Goal: Task Accomplishment & Management: Use online tool/utility

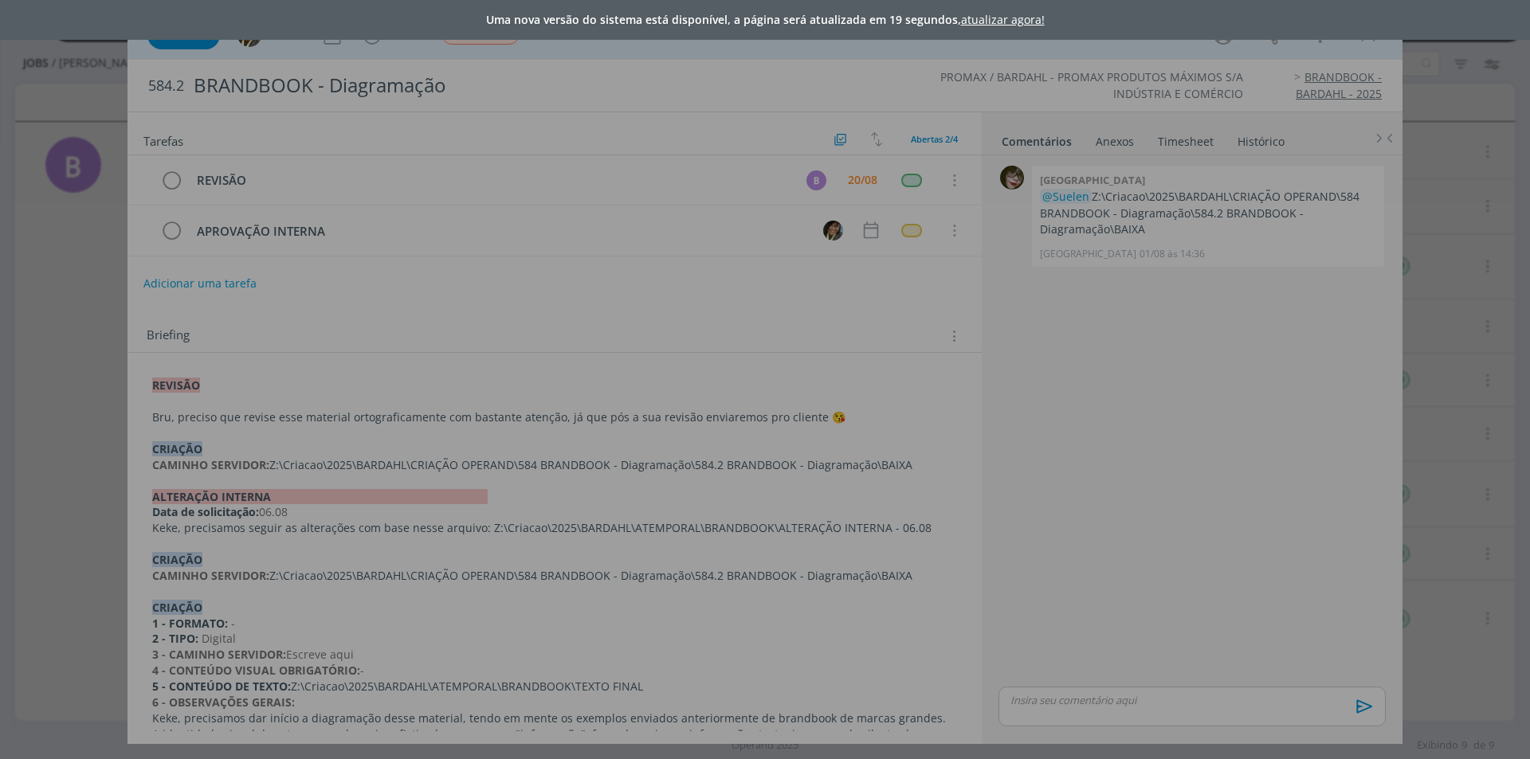
click at [1077, 361] on div "Uma nova versão do sistema está disponível, a página será atualizada em 19 segu…" at bounding box center [765, 379] width 1530 height 759
click at [974, 18] on link "atualizar agora!" at bounding box center [1003, 19] width 84 height 15
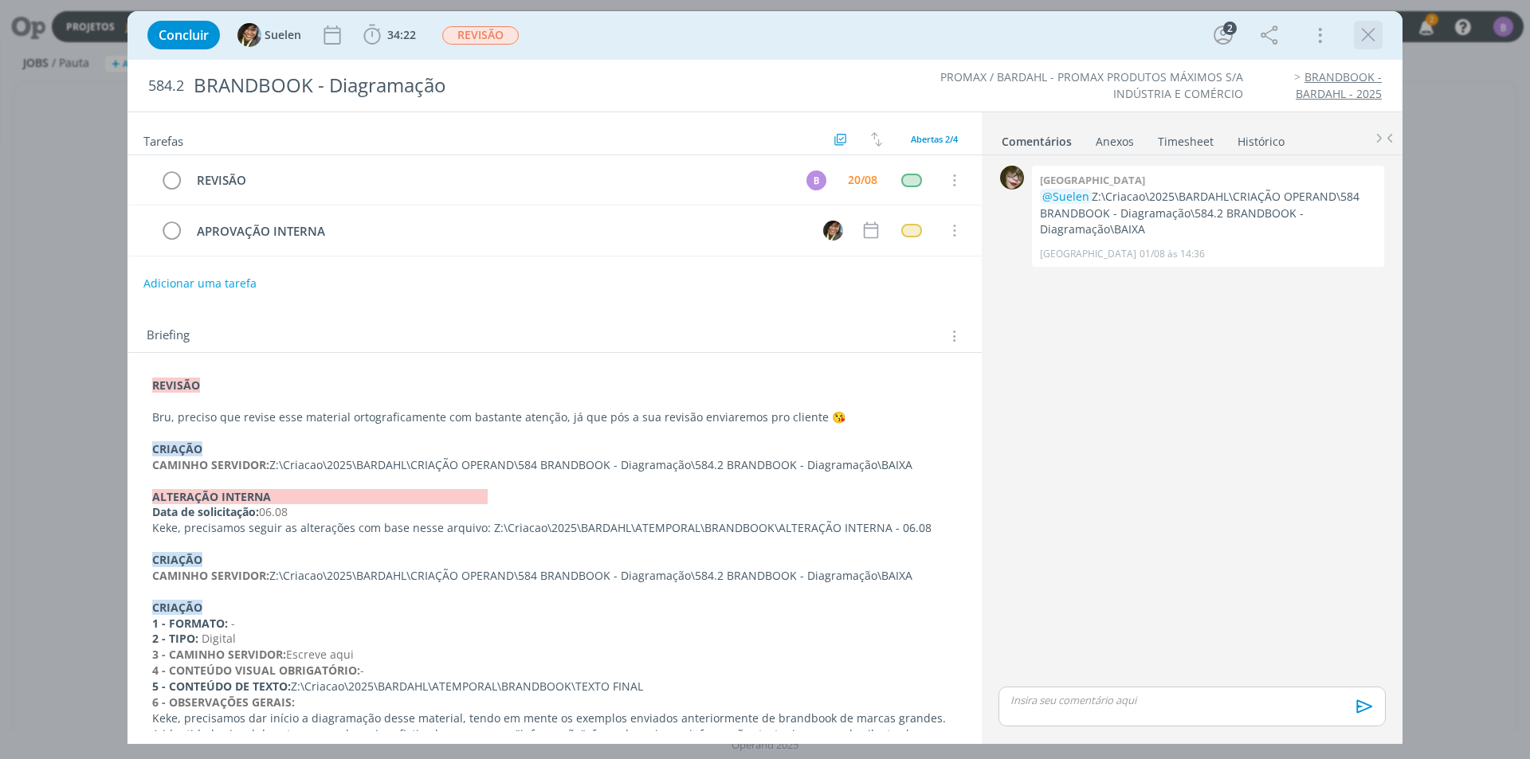
click at [1366, 31] on icon "dialog" at bounding box center [1368, 35] width 24 height 24
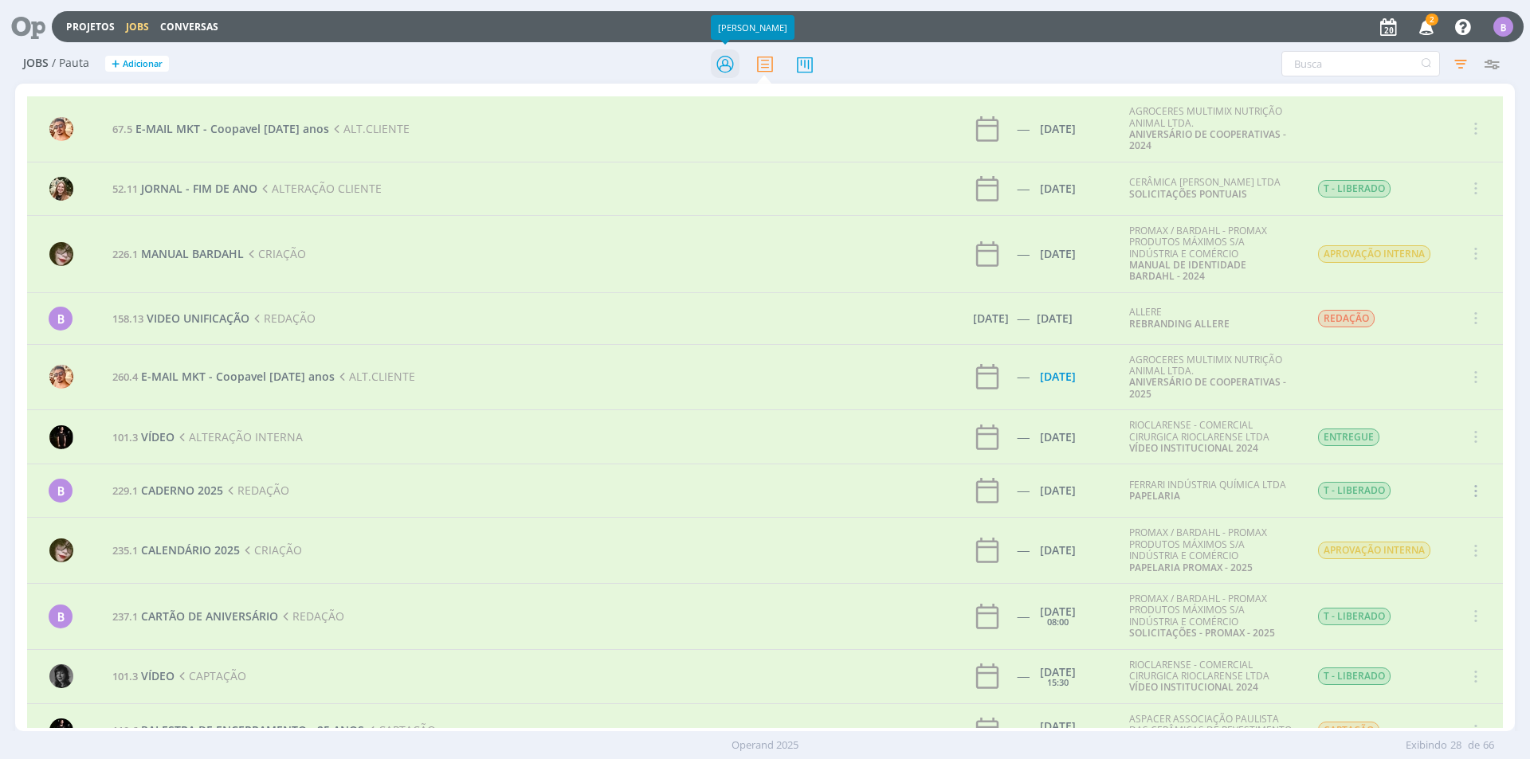
click at [719, 56] on icon at bounding box center [725, 64] width 29 height 31
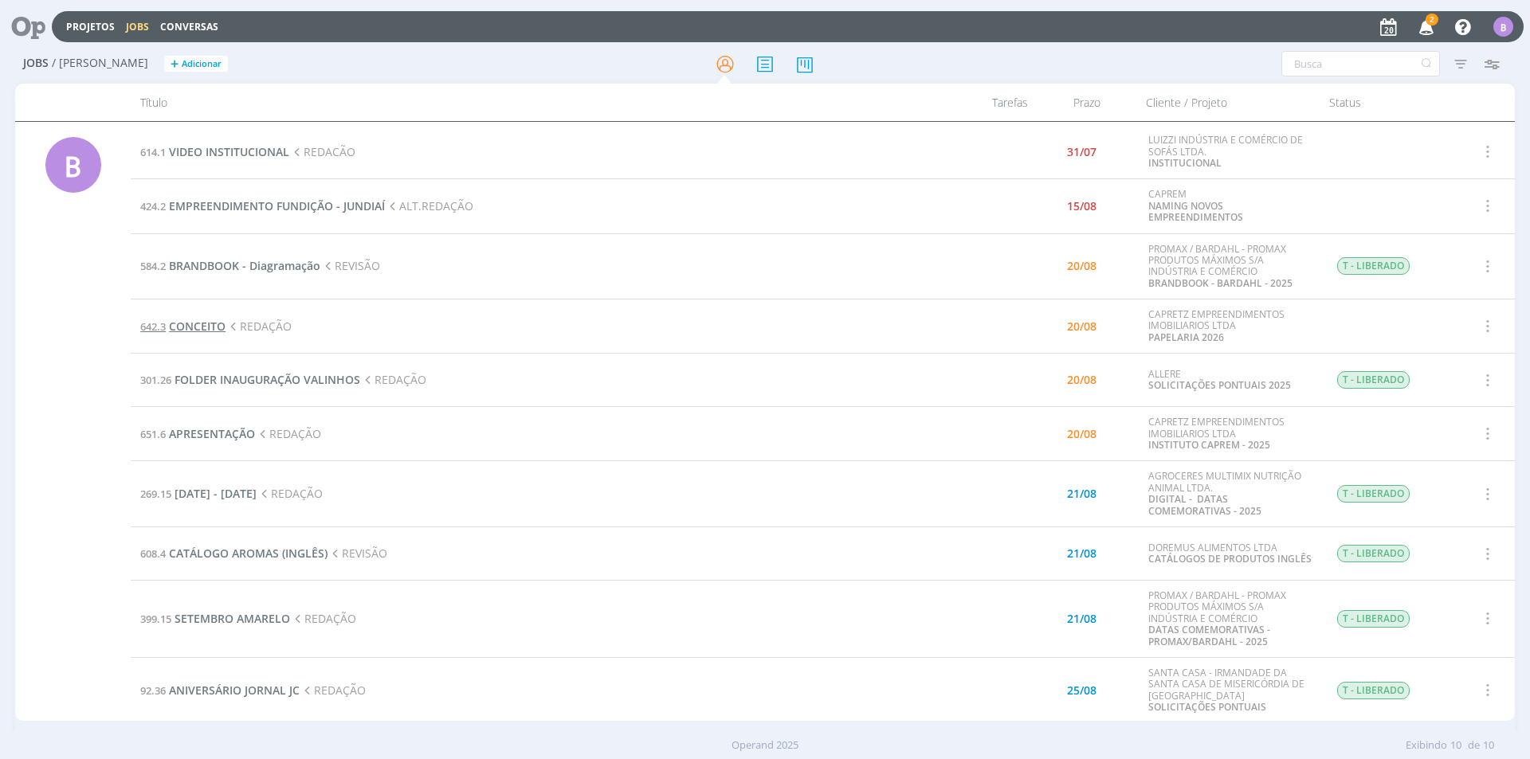
click at [200, 328] on span "CONCEITO" at bounding box center [197, 326] width 57 height 15
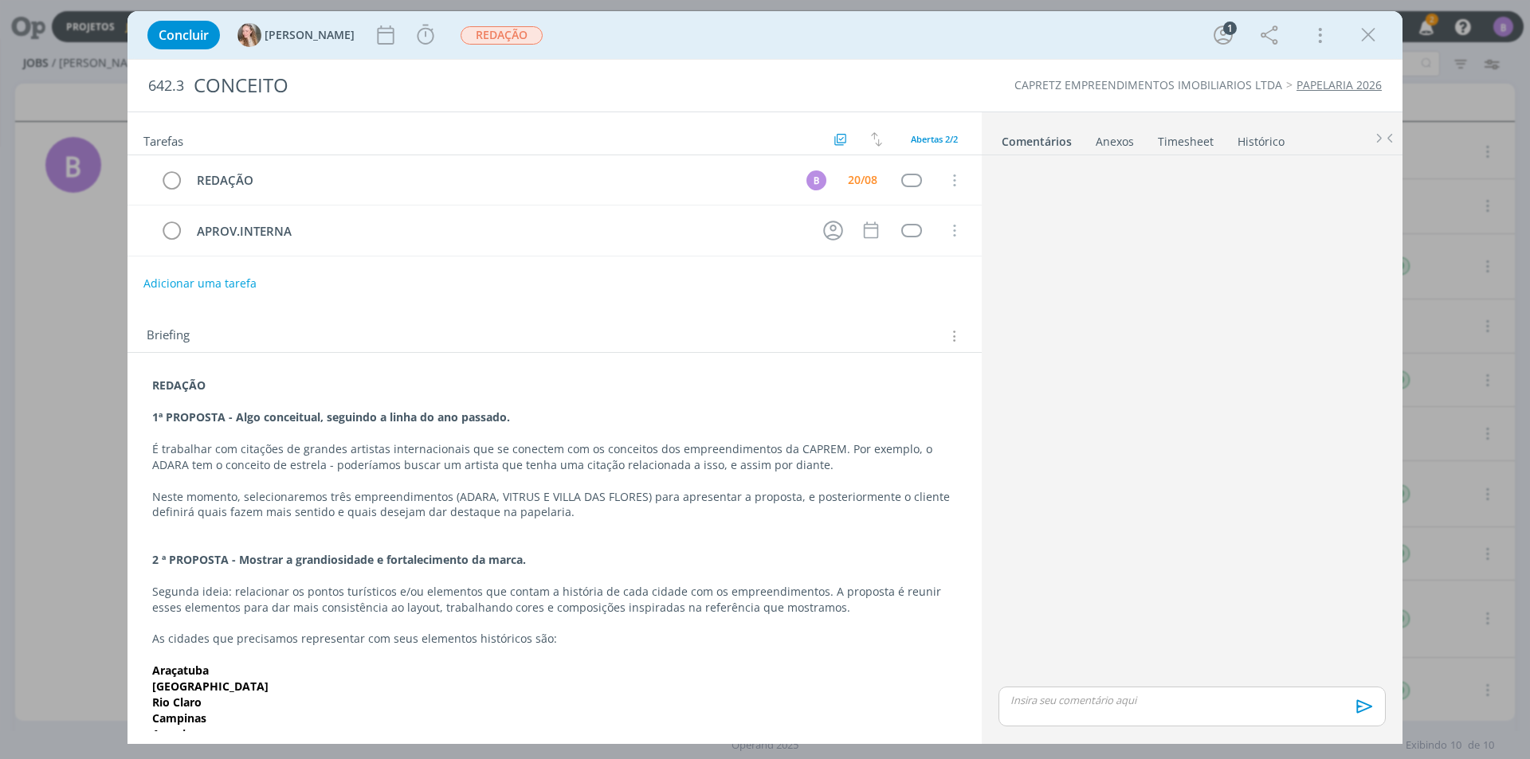
scroll to position [149, 0]
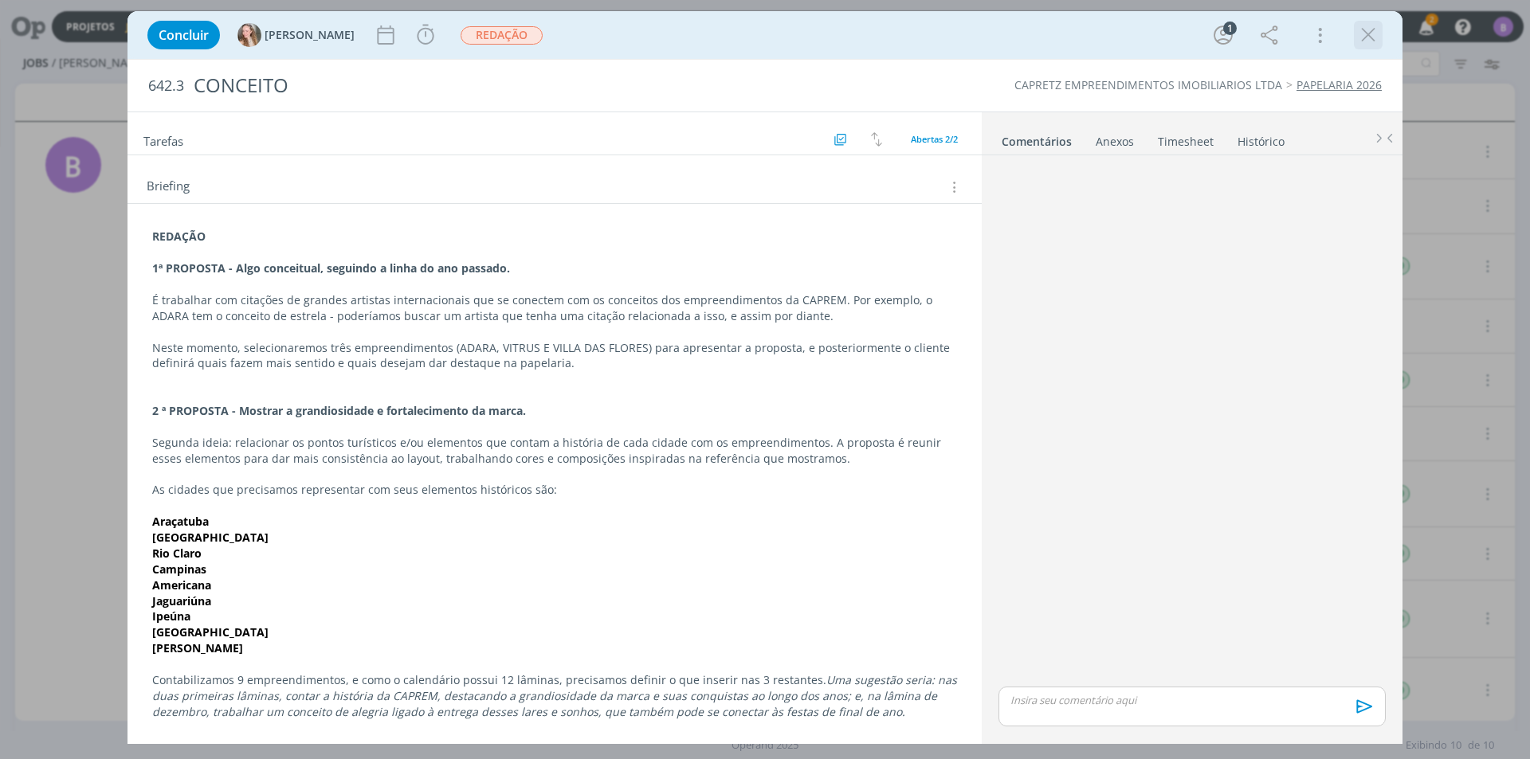
click at [1372, 37] on icon "dialog" at bounding box center [1368, 35] width 24 height 24
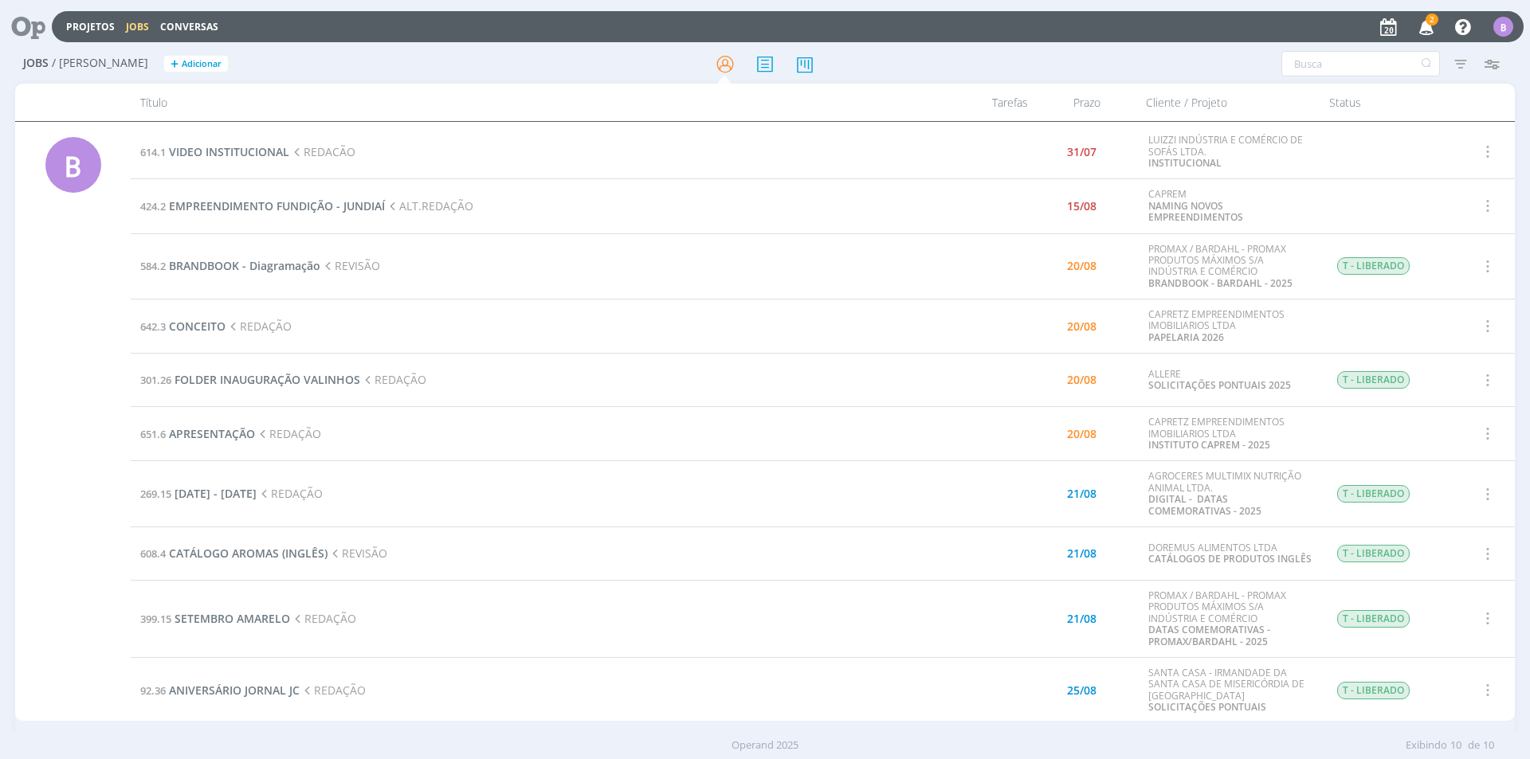
drag, startPoint x: 157, startPoint y: 446, endPoint x: 200, endPoint y: 426, distance: 47.4
click at [158, 445] on td "651.6 APRESENTAÇÃO REDAÇÃO" at bounding box center [530, 434] width 798 height 54
click at [201, 426] on span "APRESENTAÇÃO" at bounding box center [212, 433] width 86 height 15
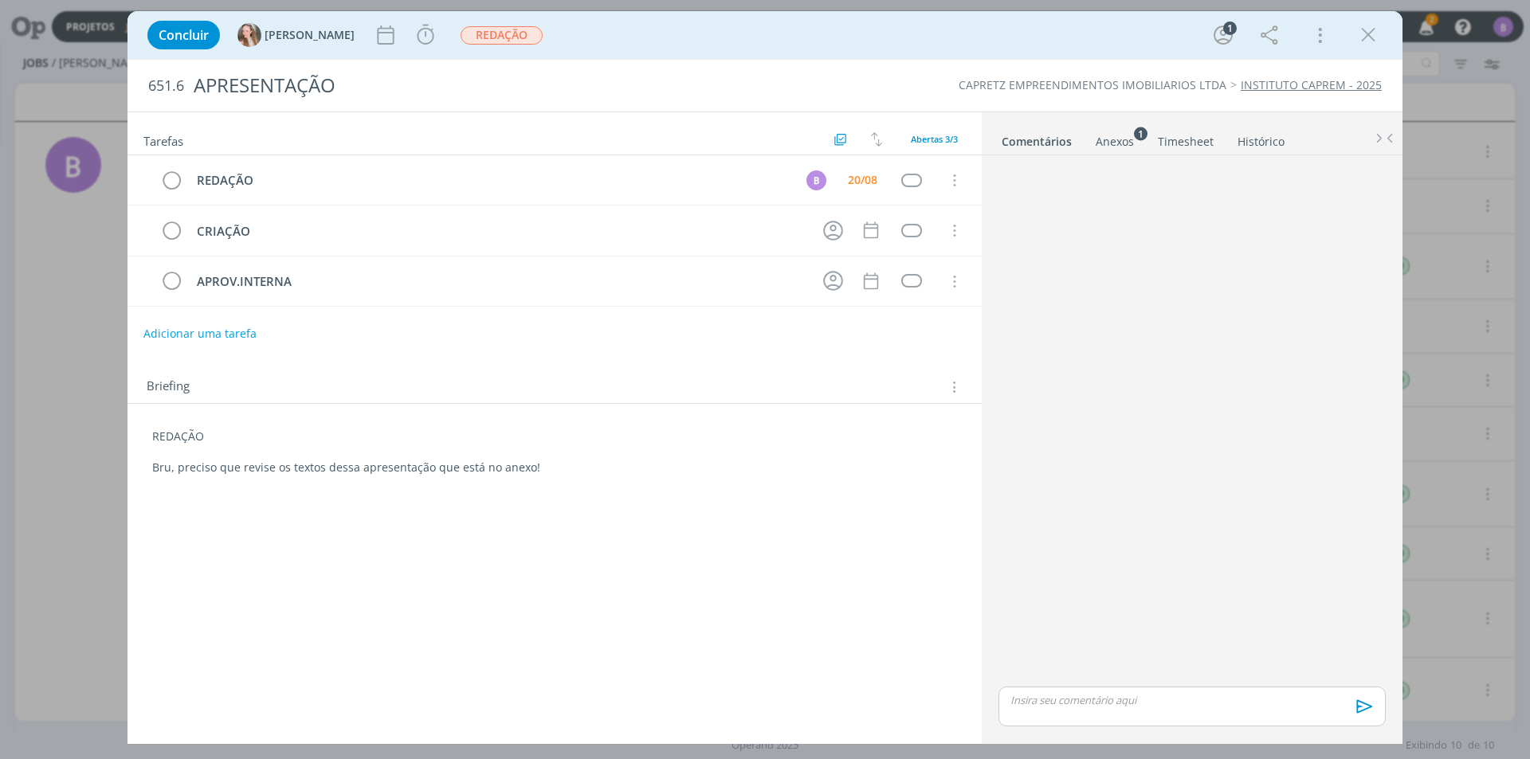
click at [1370, 32] on icon "dialog" at bounding box center [1368, 35] width 24 height 24
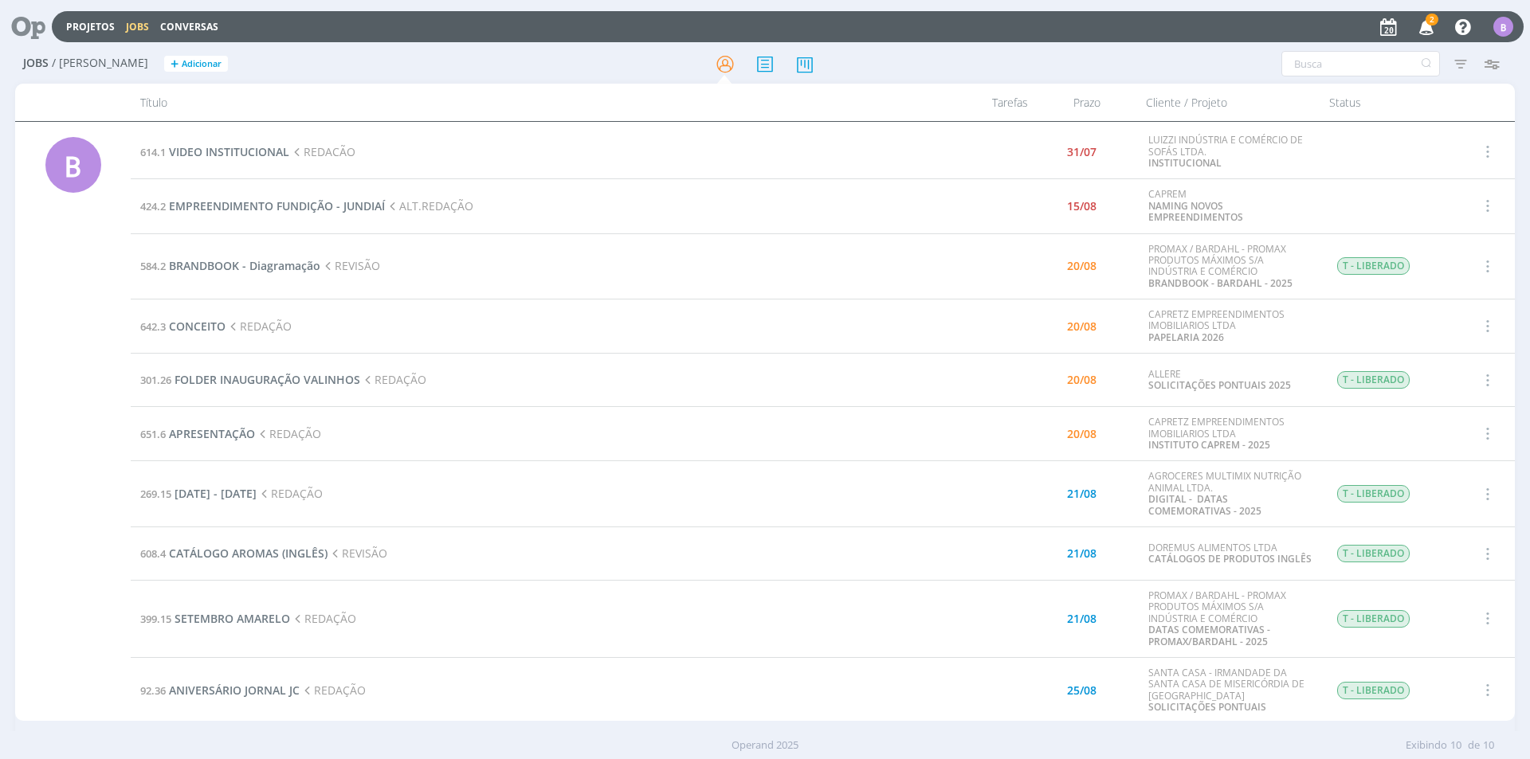
drag, startPoint x: 203, startPoint y: 319, endPoint x: 204, endPoint y: 336, distance: 17.5
click at [203, 320] on td "642.3 CONCEITO REDAÇÃO" at bounding box center [530, 327] width 798 height 54
click at [182, 331] on span "CONCEITO" at bounding box center [197, 326] width 57 height 15
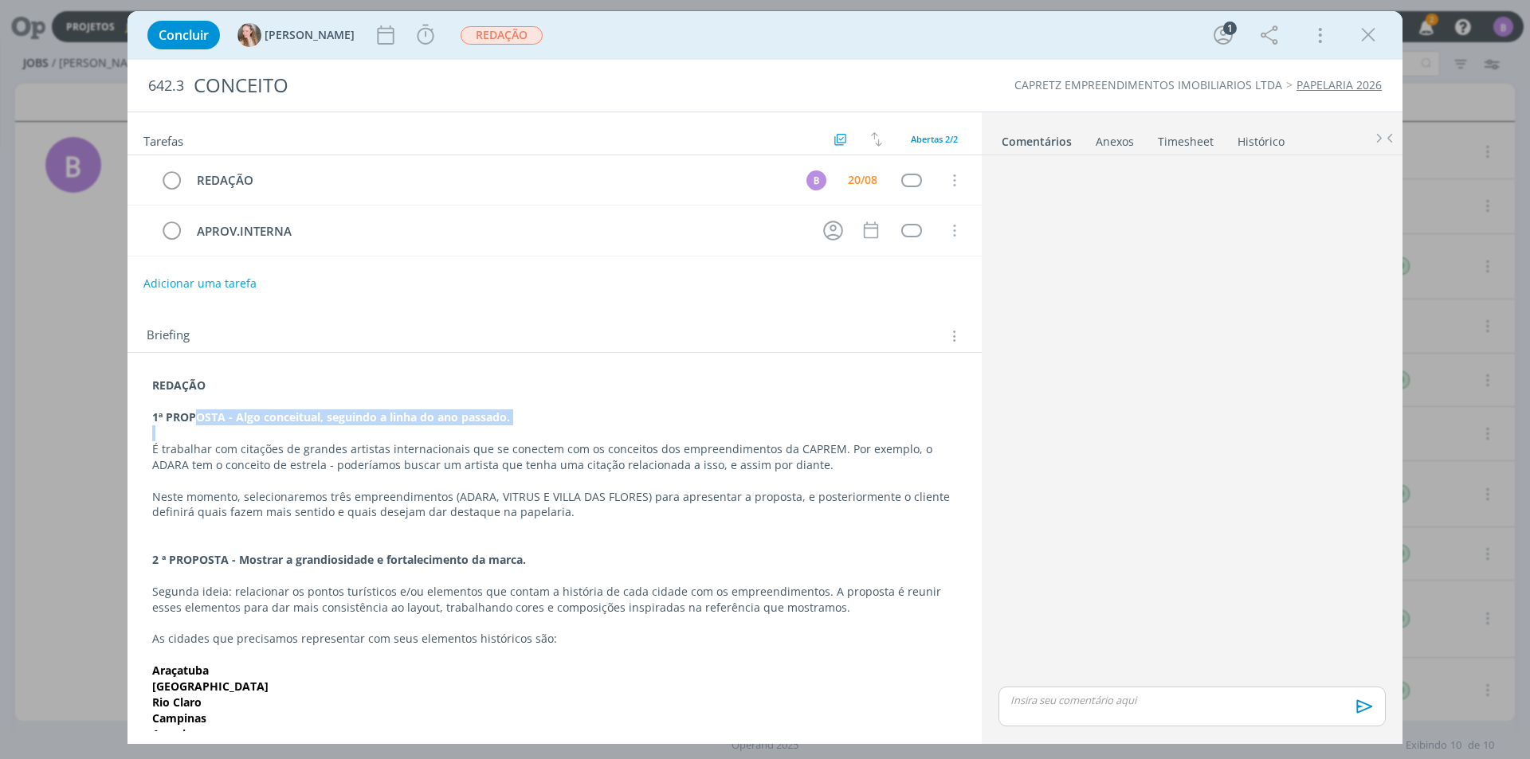
drag, startPoint x: 194, startPoint y: 418, endPoint x: 373, endPoint y: 435, distance: 180.1
click at [373, 435] on div "REDAÇÃO 1ª PROPOSTA - Algo conceitual, seguindo a linha do ano passado. É traba…" at bounding box center [554, 623] width 829 height 502
click at [403, 421] on strong "1ª PROPOSTA - Algo conceitual, seguindo a linha do ano passado." at bounding box center [332, 417] width 358 height 15
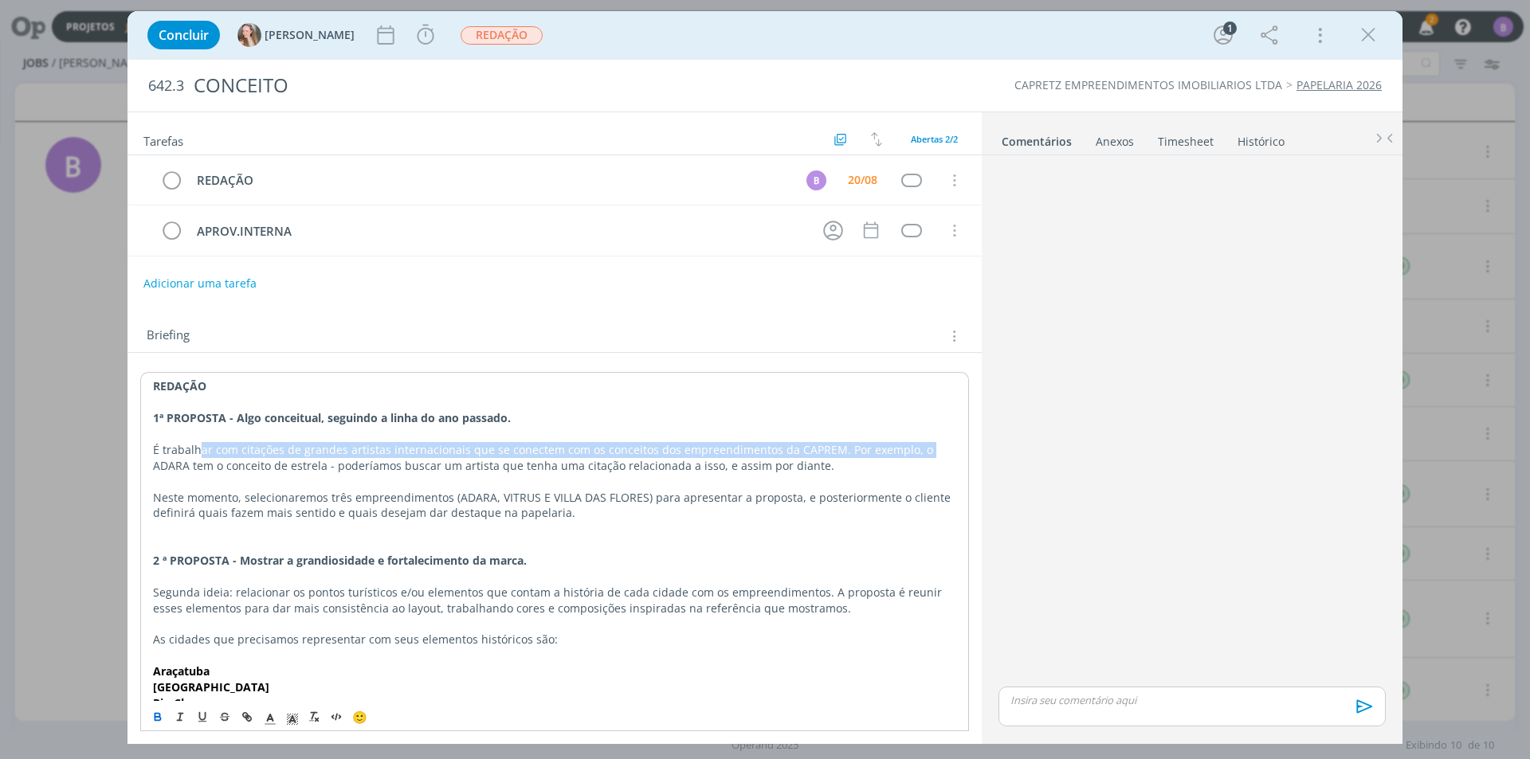
drag, startPoint x: 284, startPoint y: 455, endPoint x: 942, endPoint y: 452, distance: 657.4
click at [942, 452] on p "É trabalhar com citações de grandes artistas internacionais que se conectem com…" at bounding box center [554, 458] width 803 height 32
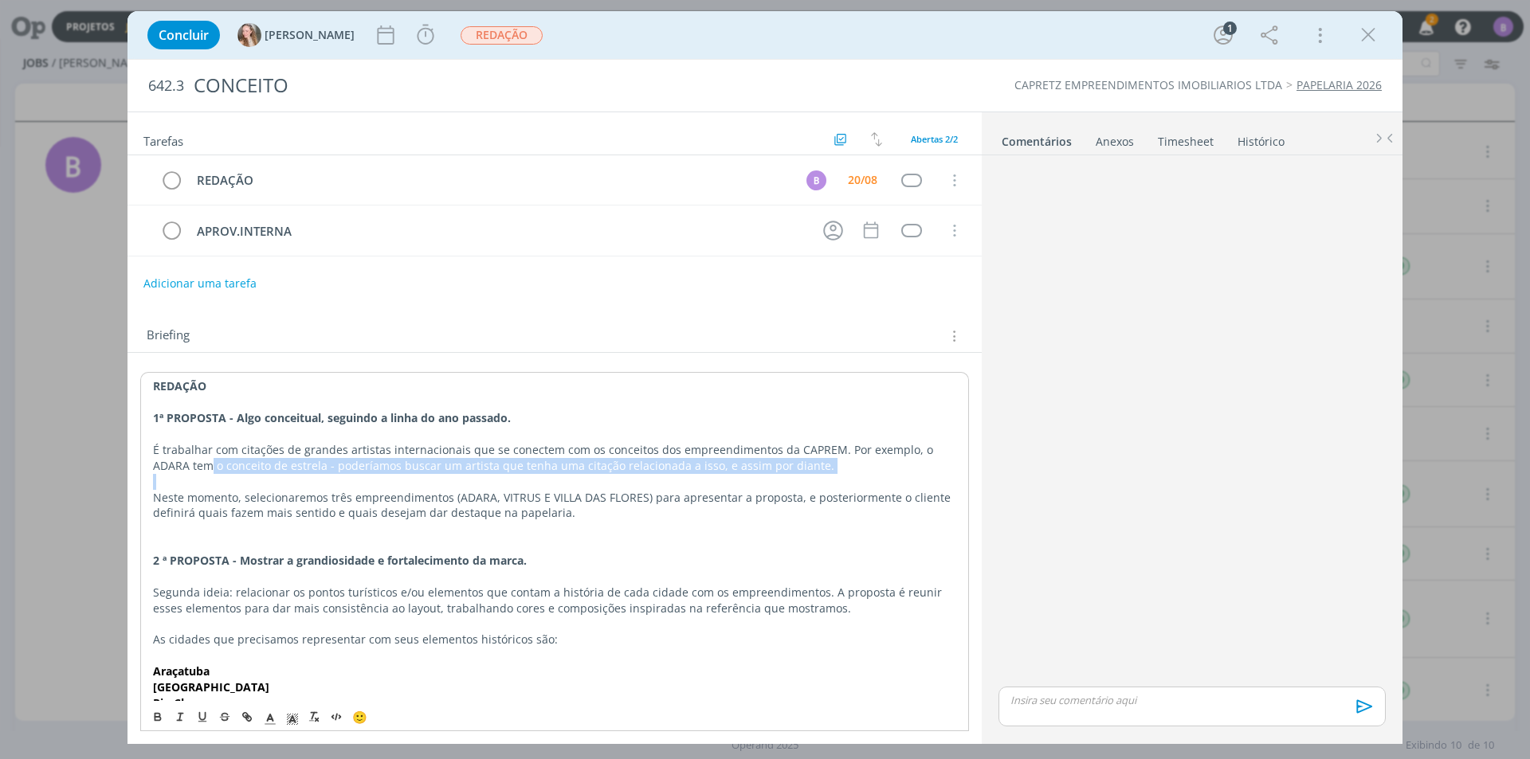
drag, startPoint x: 213, startPoint y: 471, endPoint x: 312, endPoint y: 480, distance: 100.1
click at [312, 480] on div "REDAÇÃO 1ª PROPOSTA - Algo conceitual, seguindo a linha do ano passado. É traba…" at bounding box center [554, 623] width 829 height 503
click at [358, 464] on p "É trabalhar com citações de grandes artistas internacionais que se conectem com…" at bounding box center [554, 458] width 803 height 32
drag, startPoint x: 353, startPoint y: 466, endPoint x: 472, endPoint y: 475, distance: 119.8
click at [472, 475] on div "REDAÇÃO 1ª PROPOSTA - Algo conceitual, seguindo a linha do ano passado. É traba…" at bounding box center [554, 623] width 829 height 503
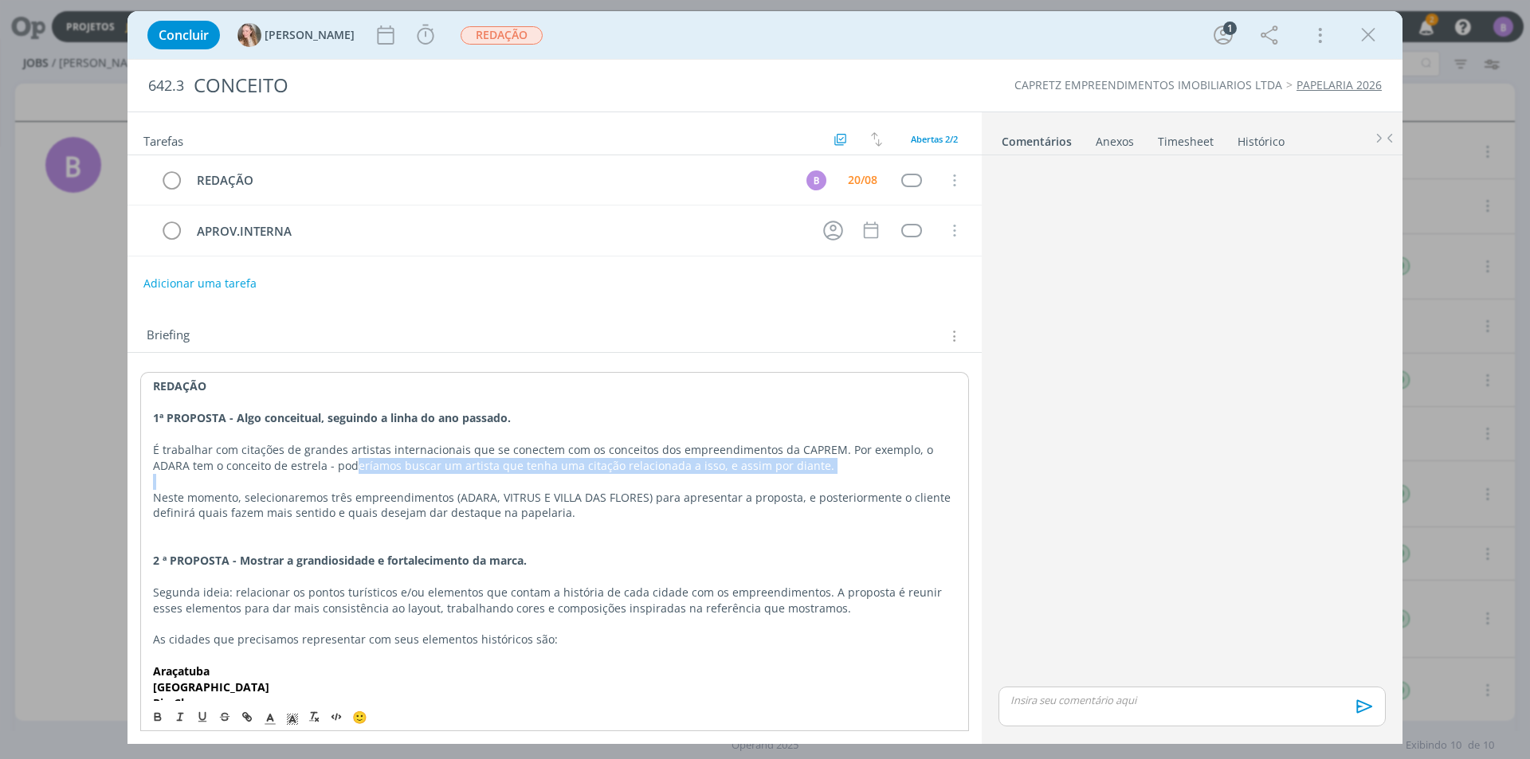
click at [708, 469] on p "É trabalhar com citações de grandes artistas internacionais que se conectem com…" at bounding box center [554, 458] width 803 height 32
click at [799, 465] on p "É trabalhar com citações de grandes artistas internacionais que se conectem com…" at bounding box center [554, 458] width 803 height 32
click at [821, 464] on p "É trabalhar com citações de grandes artistas internacionais que se conectem com…" at bounding box center [554, 458] width 803 height 32
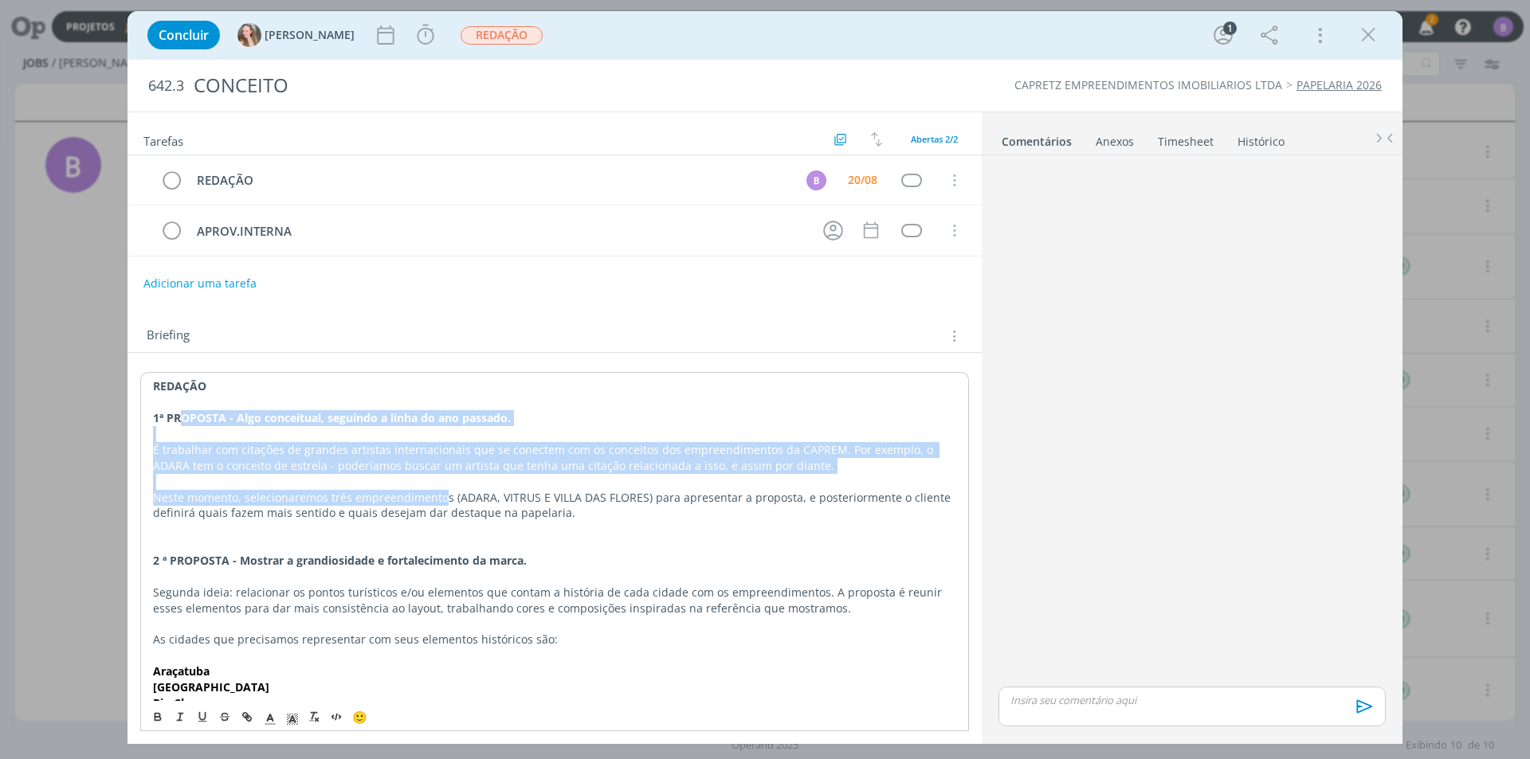
drag, startPoint x: 214, startPoint y: 430, endPoint x: 444, endPoint y: 503, distance: 241.4
click at [444, 503] on div "REDAÇÃO 1ª PROPOSTA - Algo conceitual, seguindo a linha do ano passado. É traba…" at bounding box center [554, 623] width 829 height 503
click at [245, 446] on p "É trabalhar com citações de grandes artistas internacionais que se conectem com…" at bounding box center [554, 458] width 803 height 32
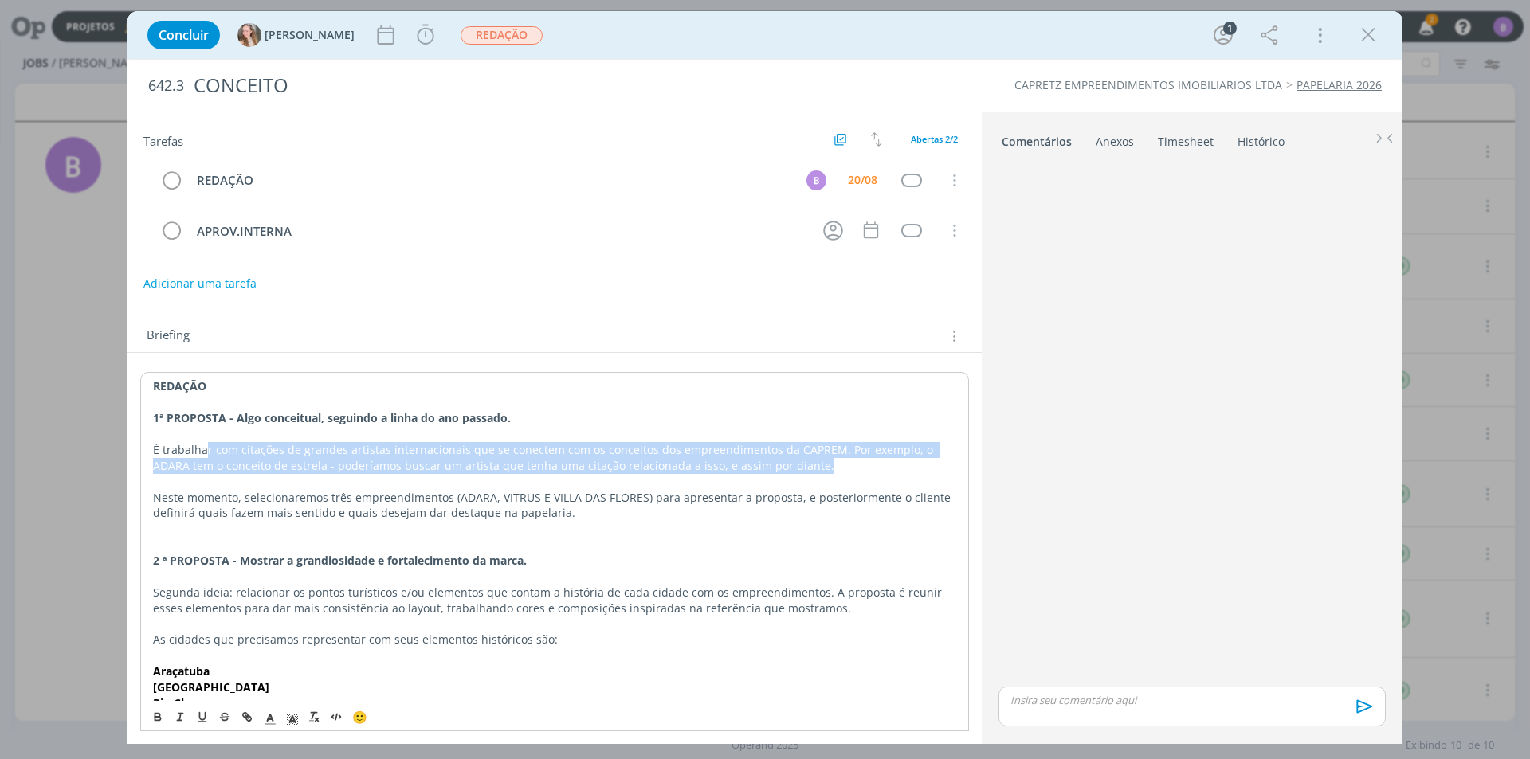
drag, startPoint x: 206, startPoint y: 454, endPoint x: 829, endPoint y: 464, distance: 624.0
click at [829, 464] on p "É trabalhar com citações de grandes artistas internacionais que se conectem com…" at bounding box center [554, 458] width 803 height 32
click at [390, 450] on p "É trabalhar com citações de grandes artistas internacionais que se conectem com…" at bounding box center [554, 458] width 803 height 32
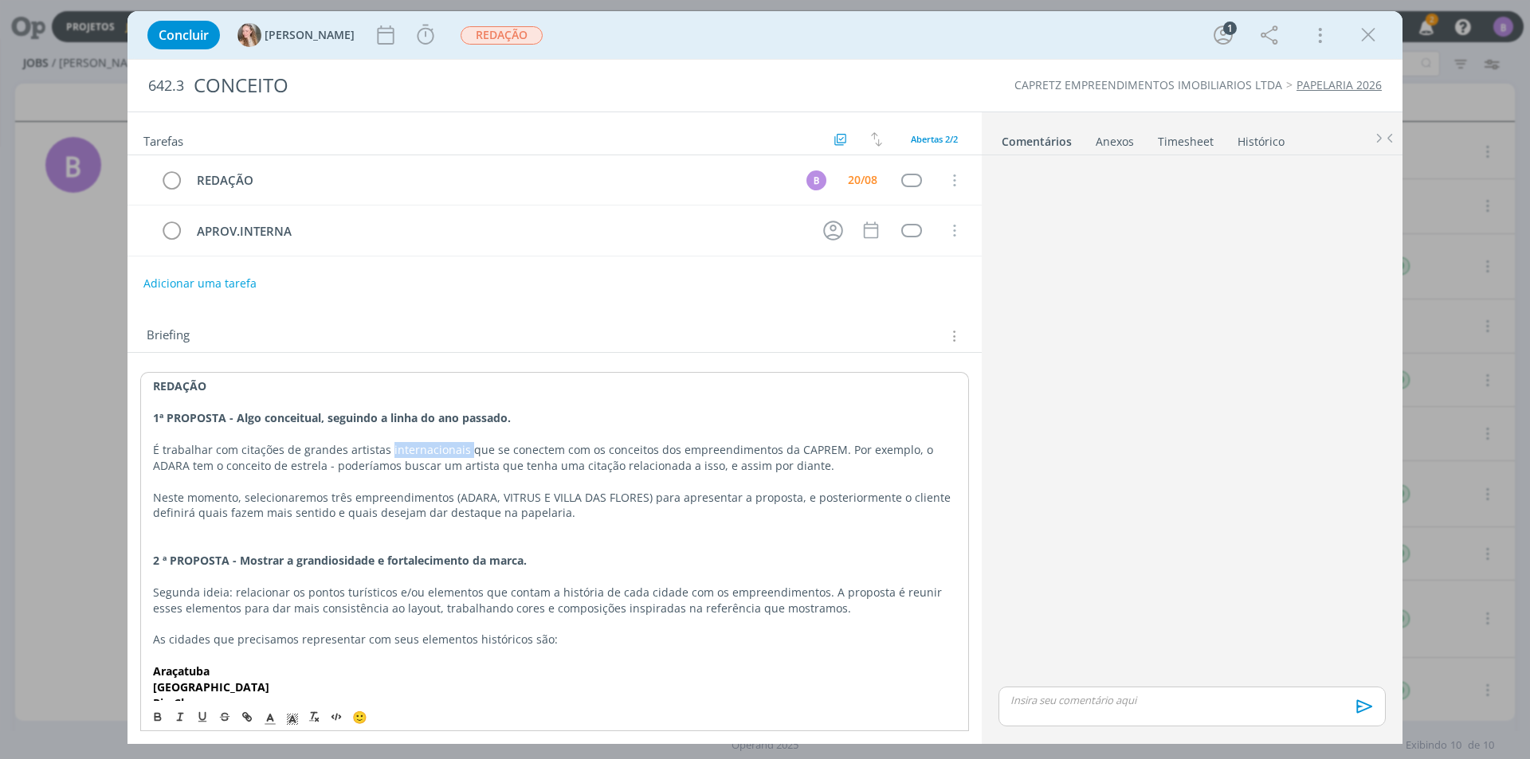
click at [390, 449] on p "É trabalhar com citações de grandes artistas internacionais que se conectem com…" at bounding box center [554, 458] width 803 height 32
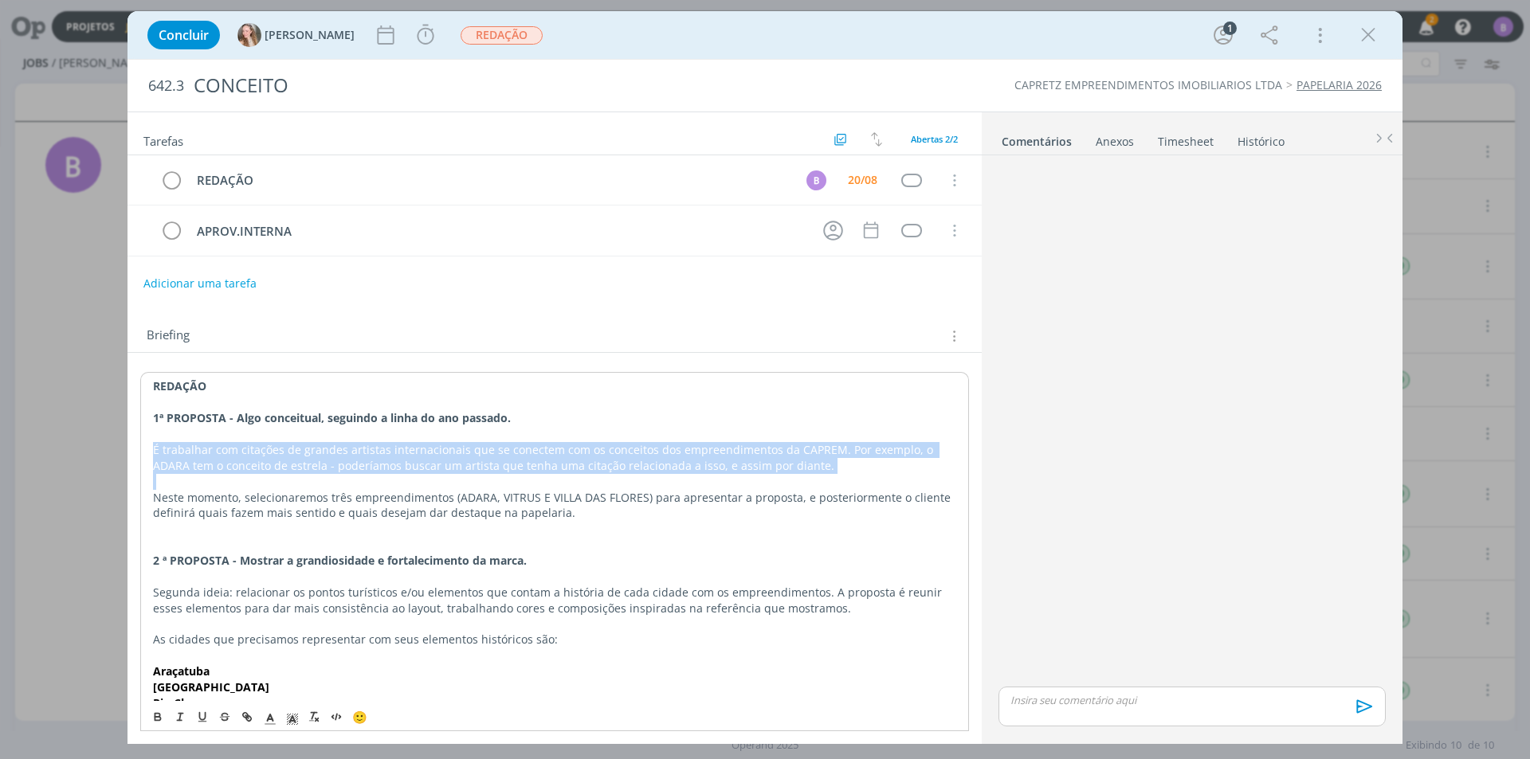
click at [390, 449] on p "É trabalhar com citações de grandes artistas internacionais que se conectem com…" at bounding box center [554, 458] width 803 height 32
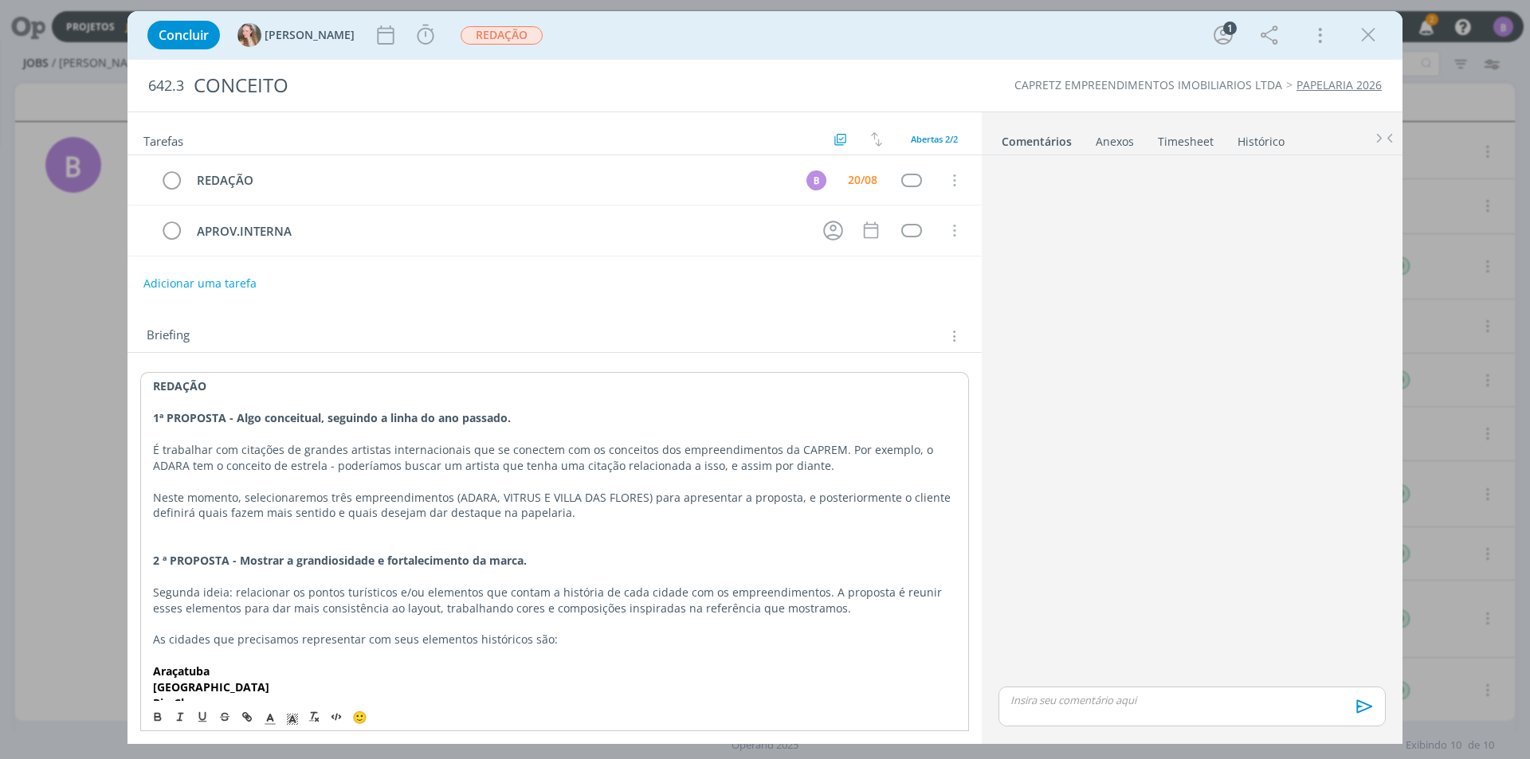
click at [389, 514] on p "Neste momento, selecionaremos três empreendimentos (ADARA, VITRUS E VILLA DAS F…" at bounding box center [554, 506] width 803 height 32
drag, startPoint x: 278, startPoint y: 505, endPoint x: 621, endPoint y: 500, distance: 342.7
click at [621, 500] on p "Neste momento, selecionaremos três empreendimentos (ADARA, VITRUS E VILLA DAS F…" at bounding box center [554, 506] width 803 height 32
click at [645, 496] on p "Neste momento, selecionaremos três empreendimentos (ADARA, VITRUS E VILLA DAS F…" at bounding box center [554, 506] width 803 height 32
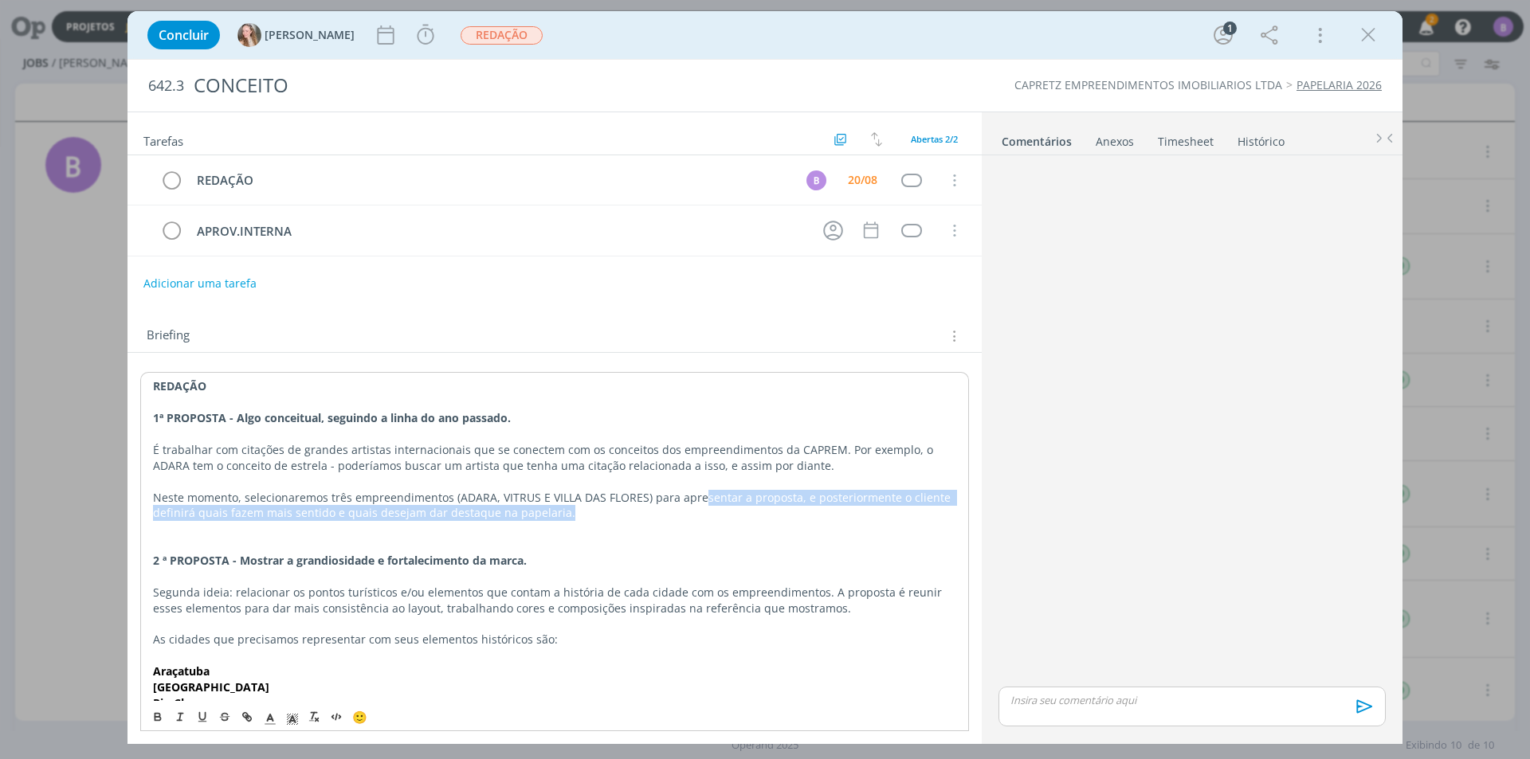
drag, startPoint x: 793, startPoint y: 502, endPoint x: 882, endPoint y: 508, distance: 89.5
click at [873, 515] on p "Neste momento, selecionaremos três empreendimentos (ADARA, VITRUS E VILLA DAS F…" at bounding box center [554, 506] width 803 height 32
click at [906, 500] on p "Neste momento, selecionaremos três empreendimentos (ADARA, VITRUS E VILLA DAS F…" at bounding box center [554, 506] width 803 height 32
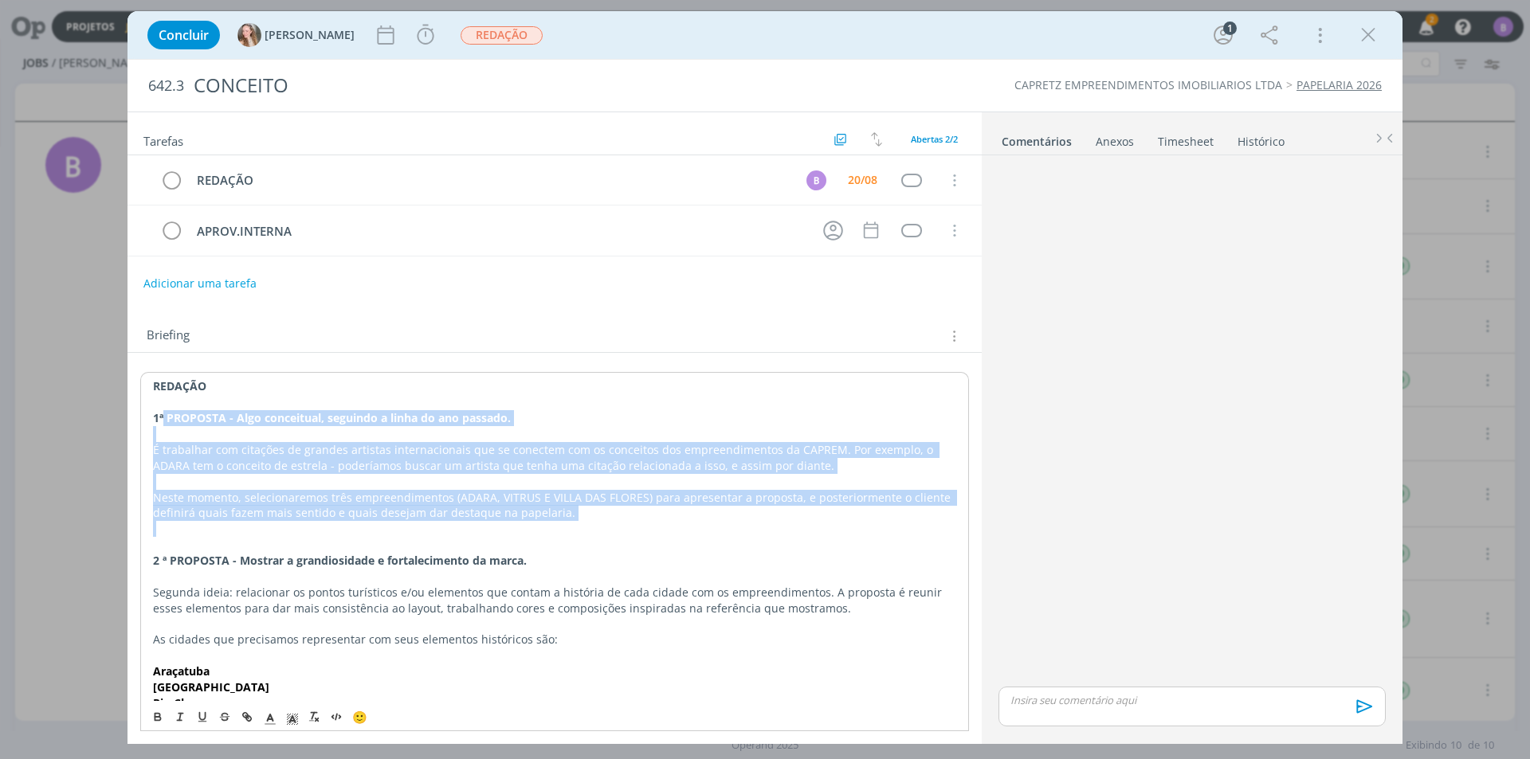
drag, startPoint x: 165, startPoint y: 411, endPoint x: 304, endPoint y: 524, distance: 179.0
click at [304, 524] on div "REDAÇÃO 1ª PROPOSTA - Algo conceitual, seguindo a linha do ano passado. É traba…" at bounding box center [554, 623] width 829 height 503
click at [310, 439] on p "dialog" at bounding box center [554, 434] width 803 height 16
drag, startPoint x: 169, startPoint y: 428, endPoint x: 461, endPoint y: 505, distance: 302.5
click at [461, 505] on div "REDAÇÃO 1ª PROPOSTA - Algo conceitual, seguindo a linha do ano passado. É traba…" at bounding box center [554, 623] width 829 height 503
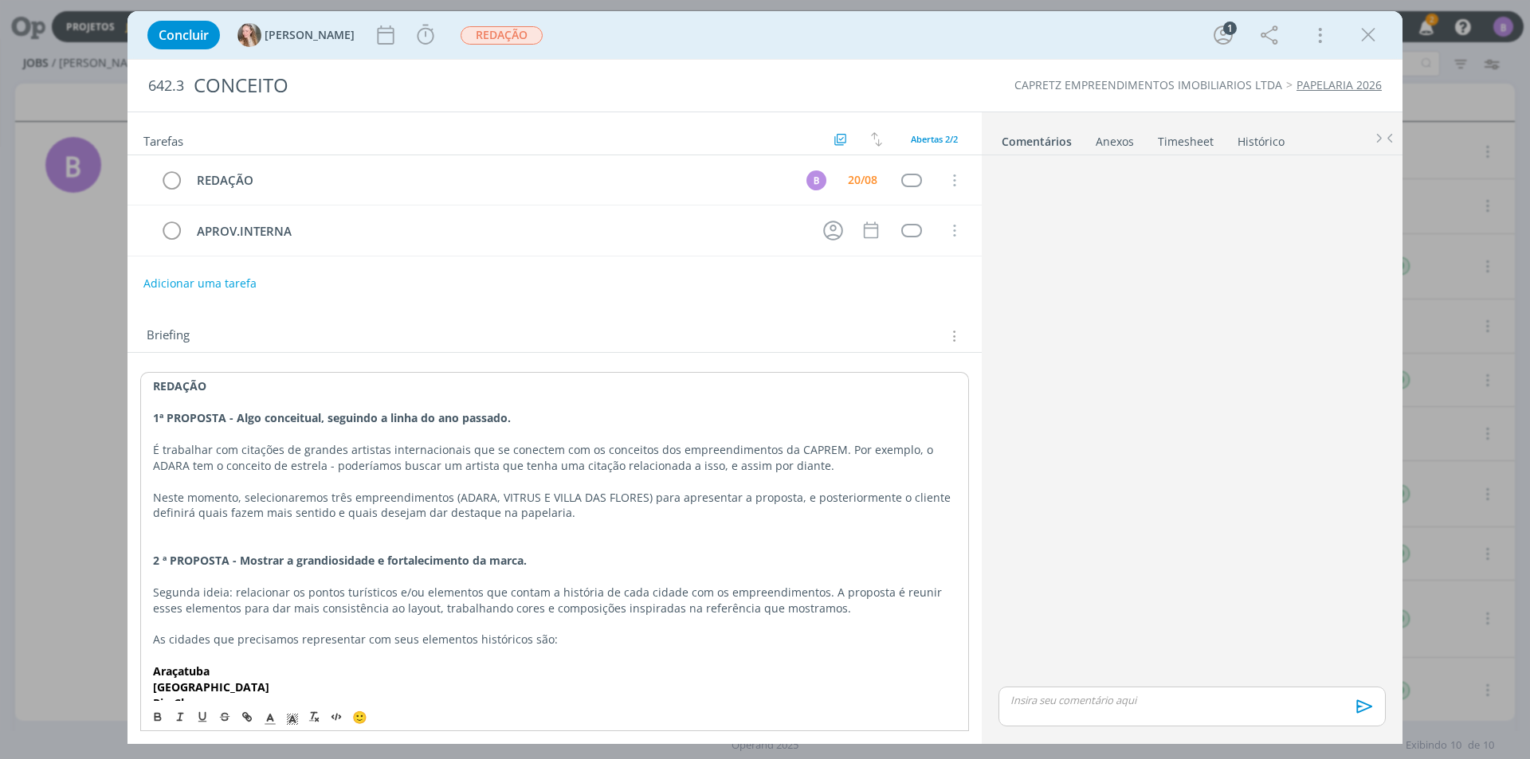
click at [578, 539] on p "dialog" at bounding box center [554, 545] width 803 height 16
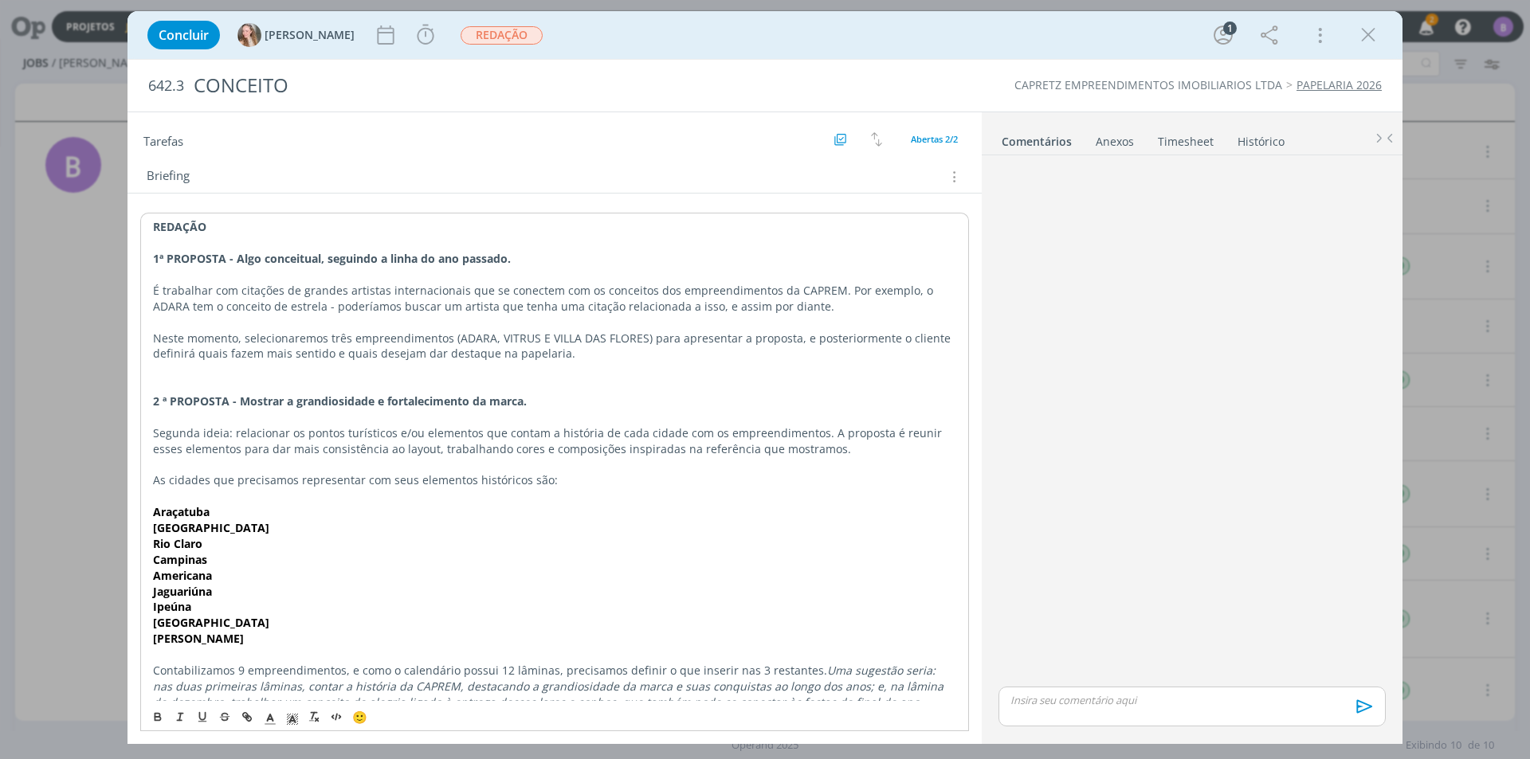
click at [154, 401] on strong "2 ª PROPOSTA - Mostrar a grandiosidade e fortalecimento da marca." at bounding box center [340, 401] width 374 height 15
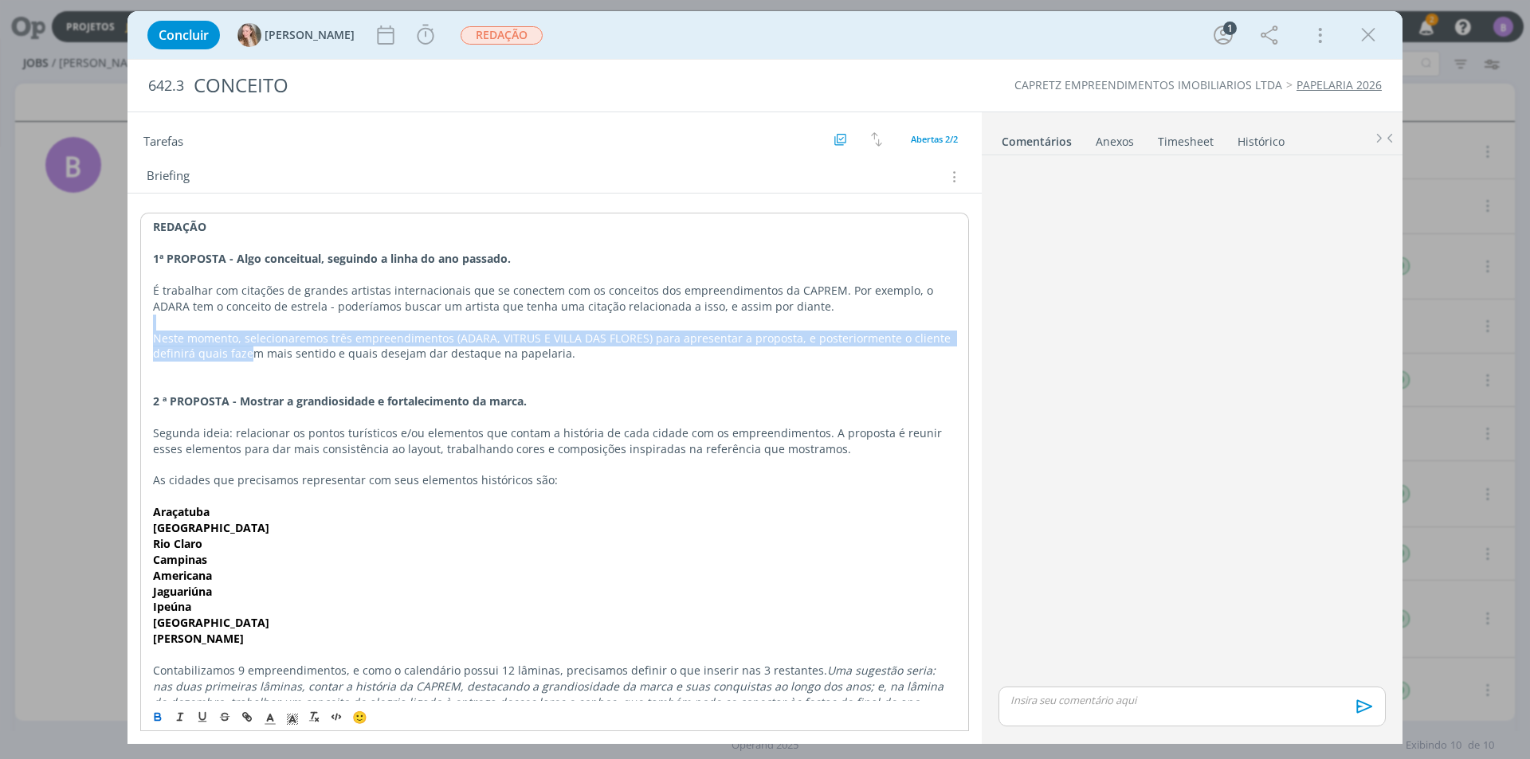
drag, startPoint x: 149, startPoint y: 324, endPoint x: 245, endPoint y: 398, distance: 121.0
click at [249, 348] on div "REDAÇÃO 1ª PROPOSTA - Algo conceitual, seguindo a linha do ano passado. É traba…" at bounding box center [554, 464] width 829 height 503
click at [234, 441] on p "Segunda ideia: relacionar os pontos turísticos e/ou elementos que contam a hist…" at bounding box center [554, 441] width 803 height 32
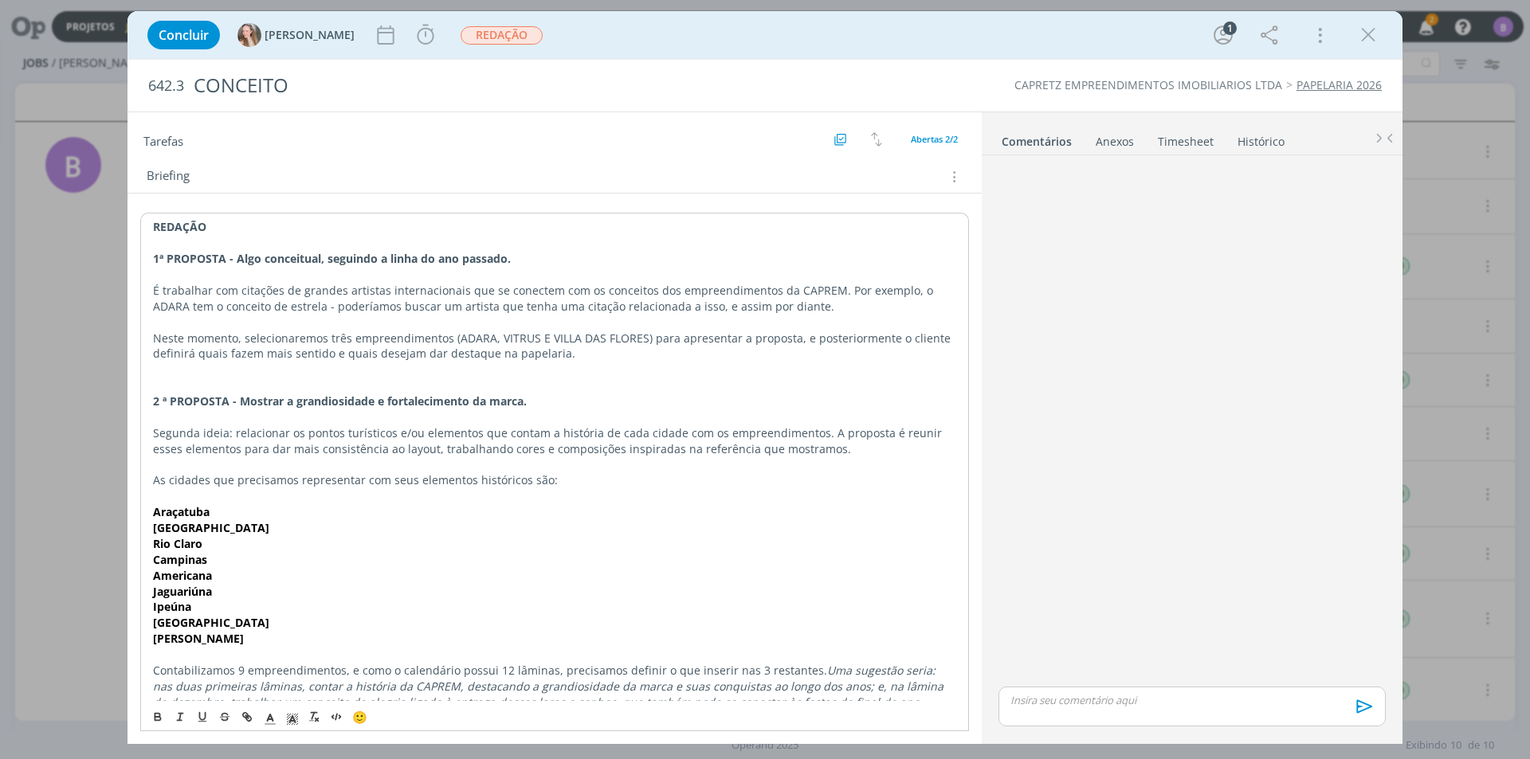
click at [151, 402] on div "REDAÇÃO 1ª PROPOSTA - Algo conceitual, seguindo a linha do ano passado. É traba…" at bounding box center [554, 464] width 829 height 503
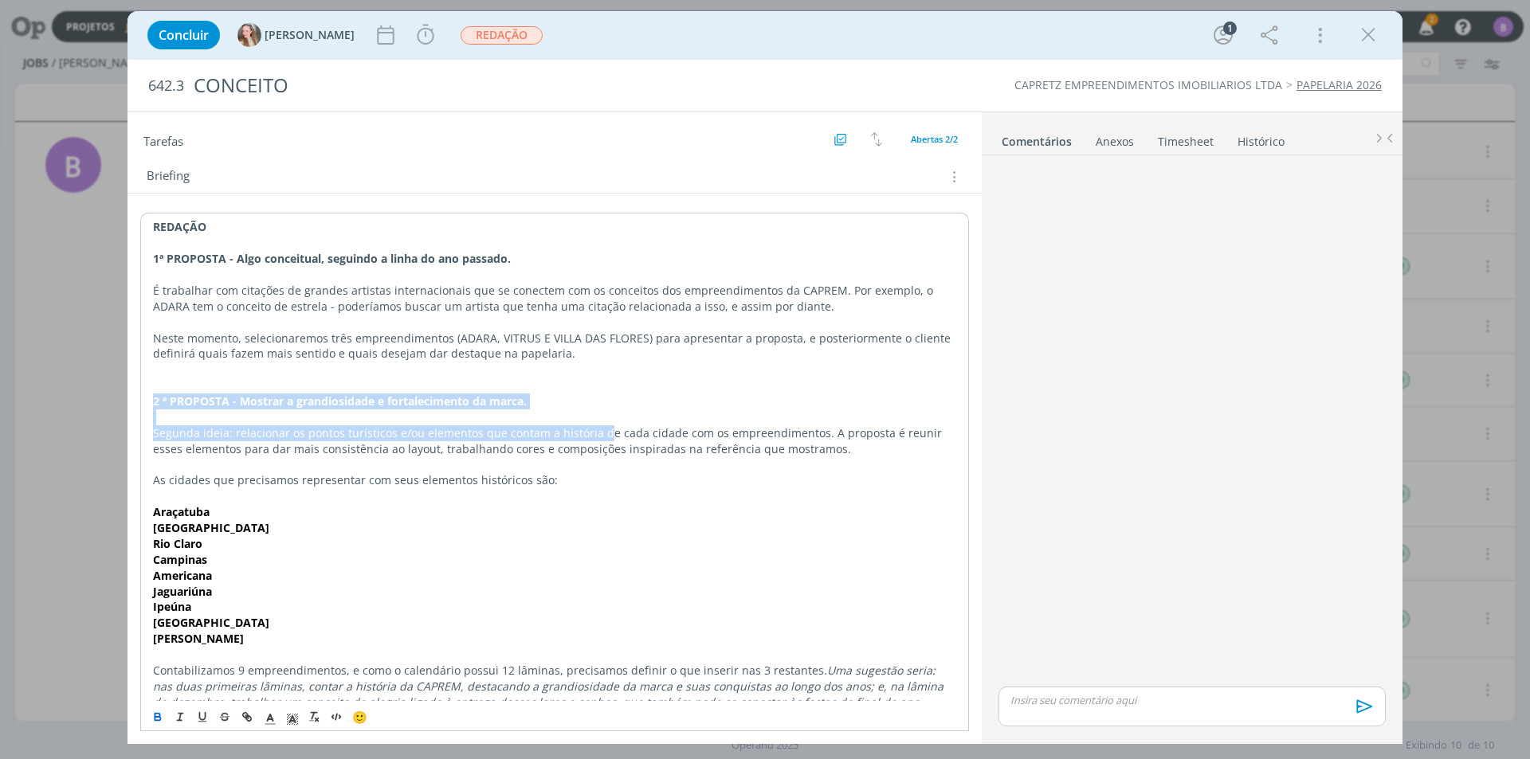
drag, startPoint x: 151, startPoint y: 399, endPoint x: 597, endPoint y: 437, distance: 447.8
click at [597, 437] on div "REDAÇÃO 1ª PROPOSTA - Algo conceitual, seguindo a linha do ano passado. É traba…" at bounding box center [554, 464] width 829 height 503
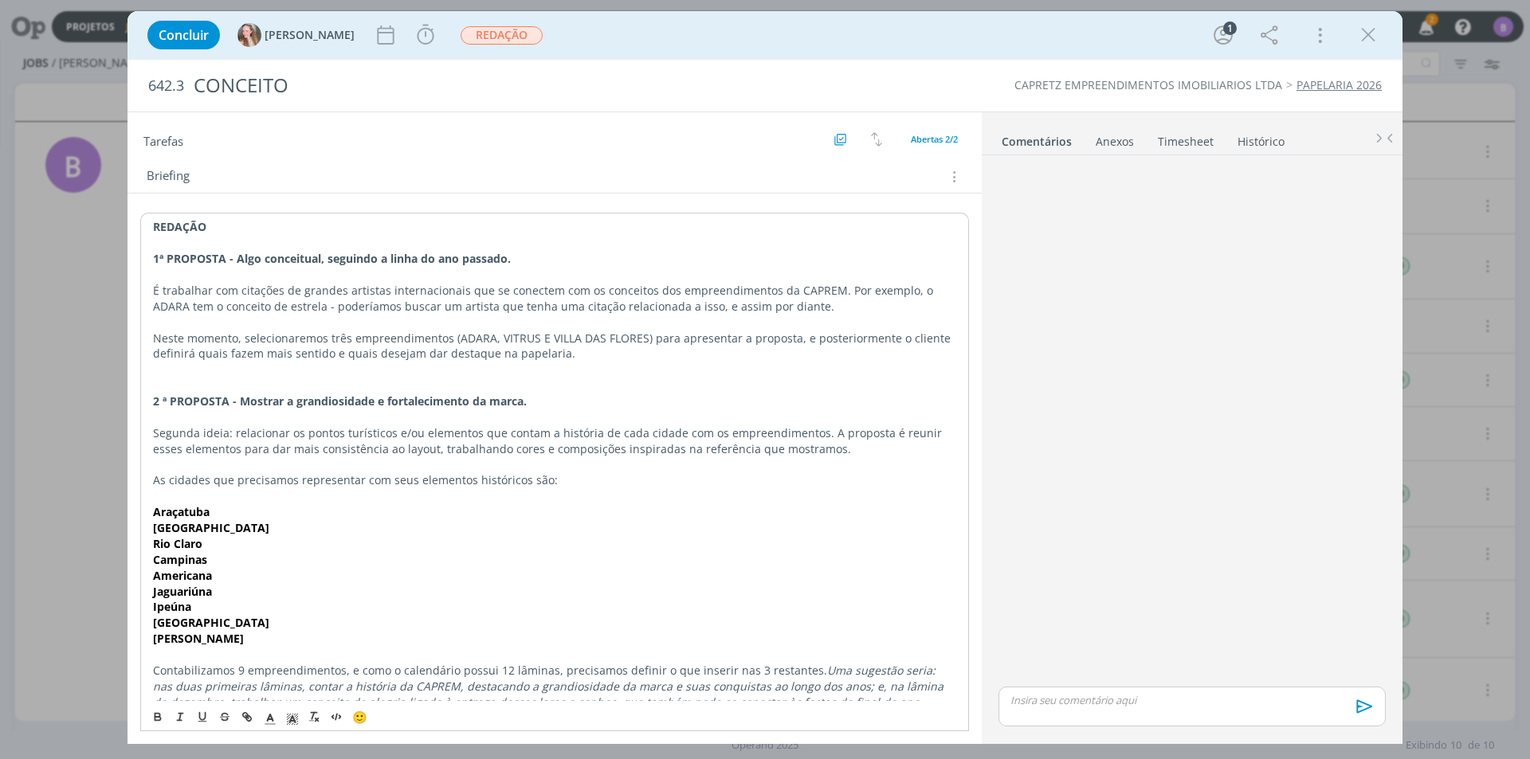
click at [295, 446] on p "Segunda ideia: relacionar os pontos turísticos e/ou elementos que contam a hist…" at bounding box center [554, 441] width 803 height 32
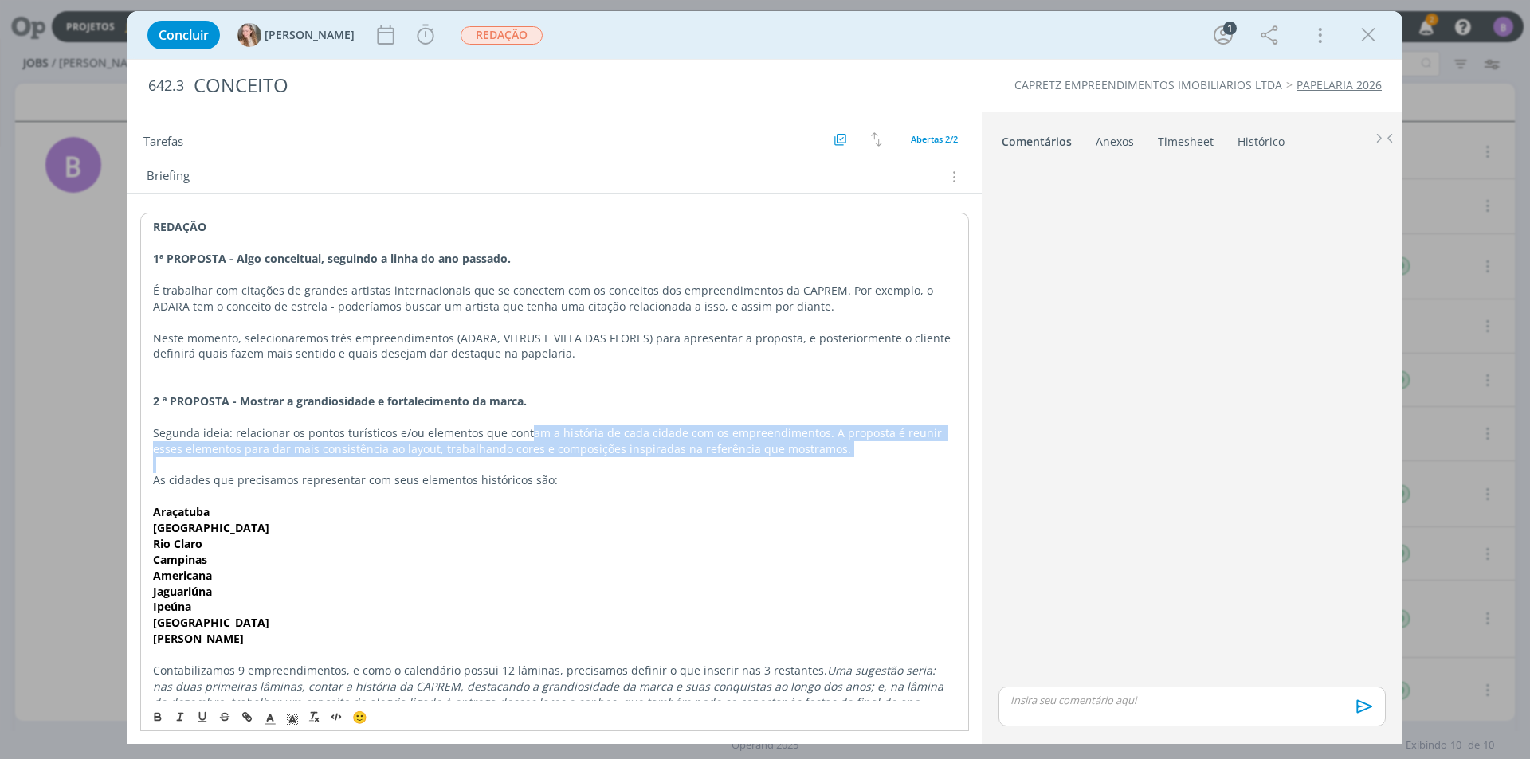
drag, startPoint x: 528, startPoint y: 433, endPoint x: 916, endPoint y: 468, distance: 388.8
click at [916, 468] on div "REDAÇÃO 1ª PROPOSTA - Algo conceitual, seguindo a linha do ano passado. É traba…" at bounding box center [554, 464] width 829 height 503
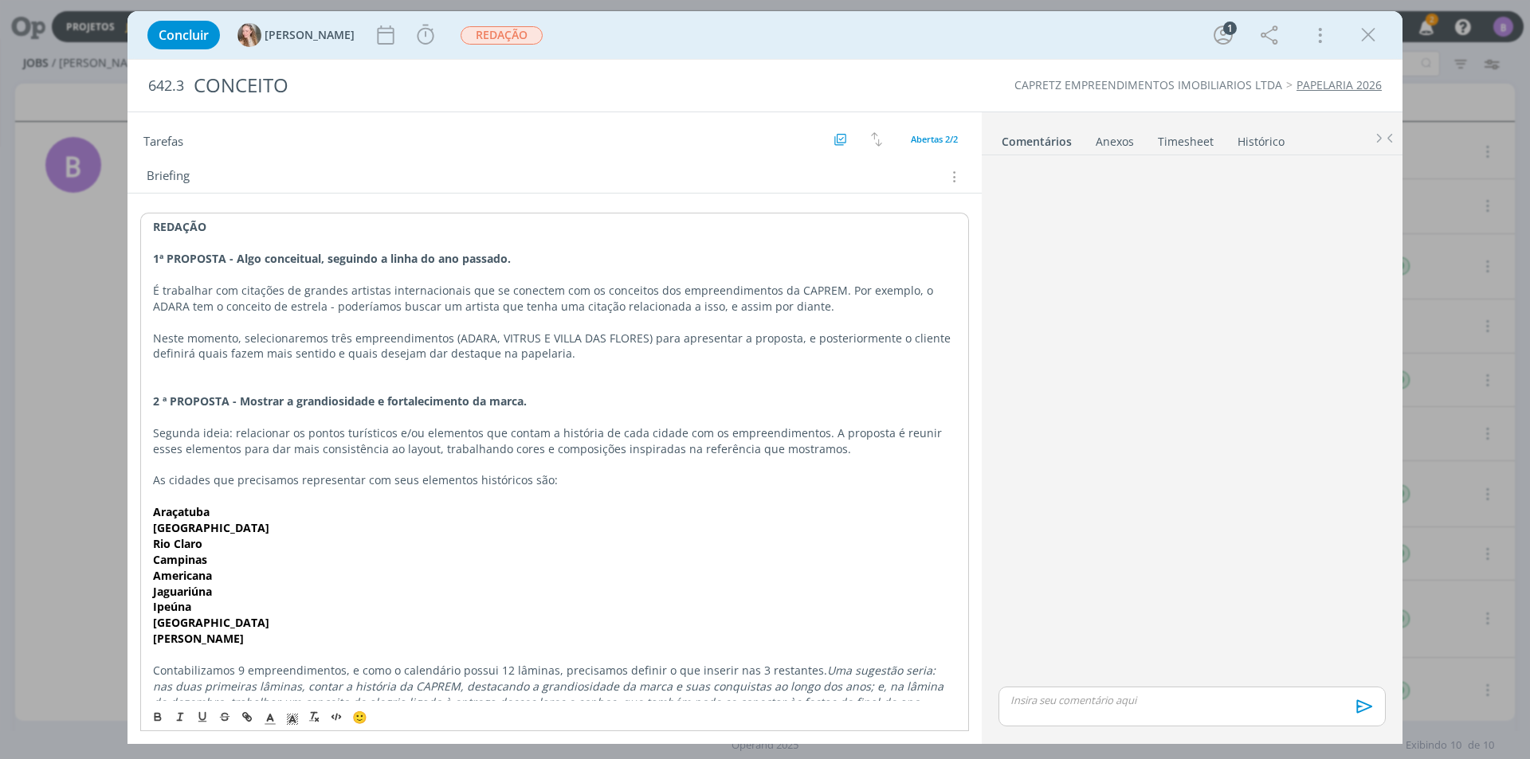
click at [888, 475] on p "As cidades que precisamos representar com seus elementos históricos são:" at bounding box center [554, 480] width 803 height 16
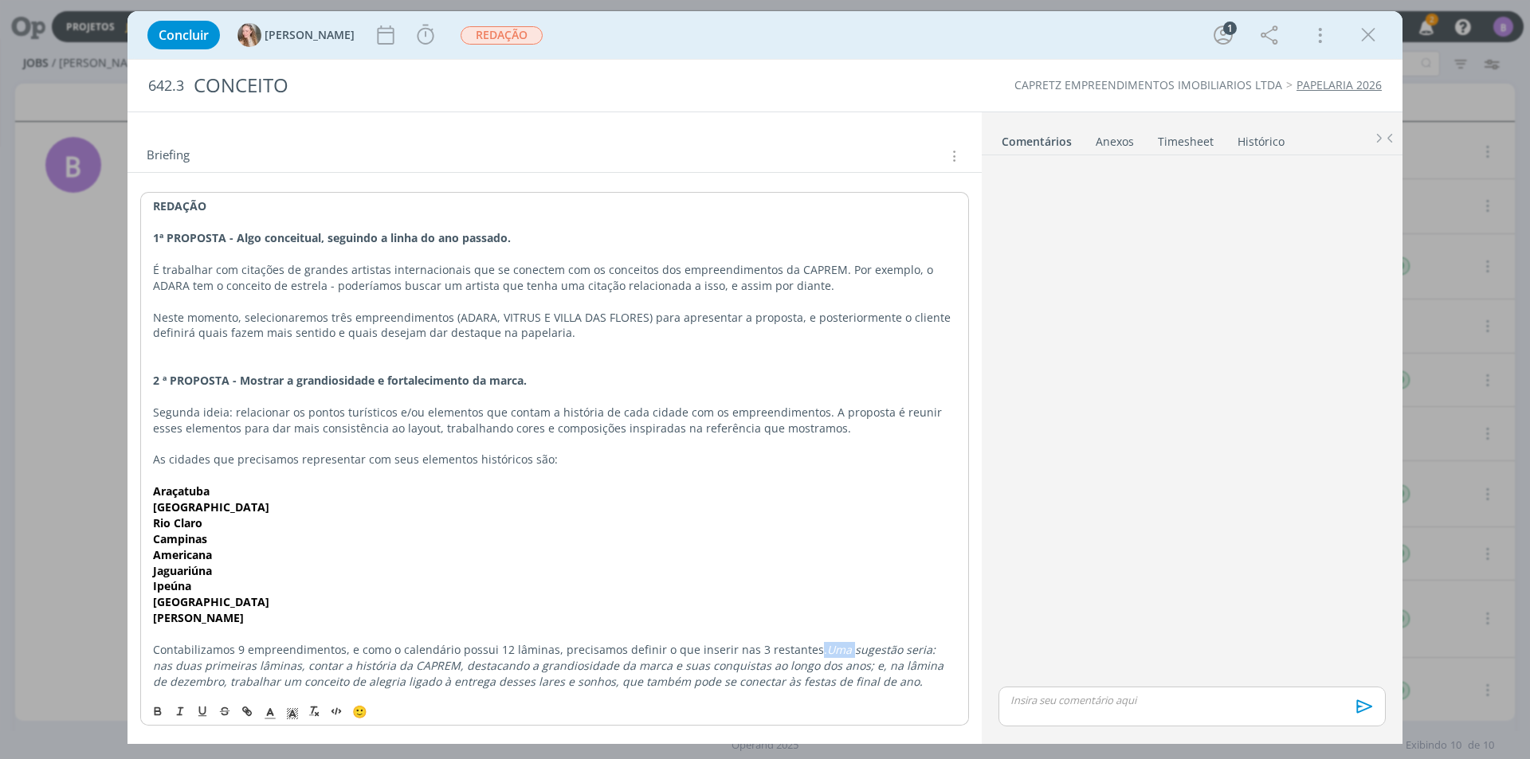
drag, startPoint x: 802, startPoint y: 645, endPoint x: 840, endPoint y: 643, distance: 37.5
click at [837, 645] on p "Contabilizamos 9 empreendimentos, e como o calendário possui 12 lâminas, precis…" at bounding box center [554, 666] width 803 height 48
click at [844, 638] on p "dialog" at bounding box center [554, 634] width 803 height 16
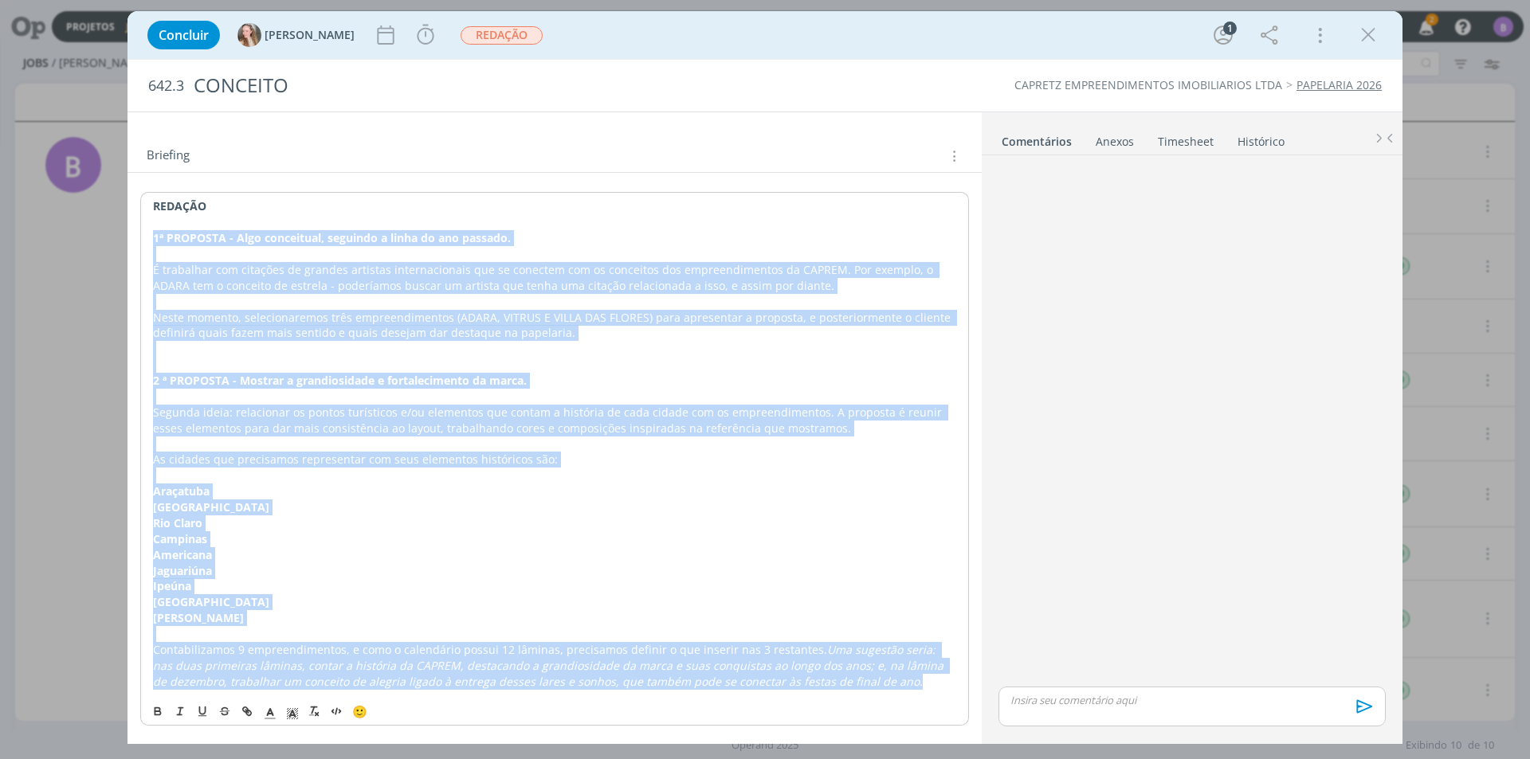
drag, startPoint x: 149, startPoint y: 233, endPoint x: 879, endPoint y: 691, distance: 861.7
click at [879, 691] on div "REDAÇÃO 1ª PROPOSTA - Algo conceitual, seguindo a linha do ano passado. É traba…" at bounding box center [554, 443] width 829 height 503
click at [638, 382] on p "2 ª PROPOSTA - Mostrar a grandiosidade e fortalecimento da marca." at bounding box center [554, 381] width 803 height 16
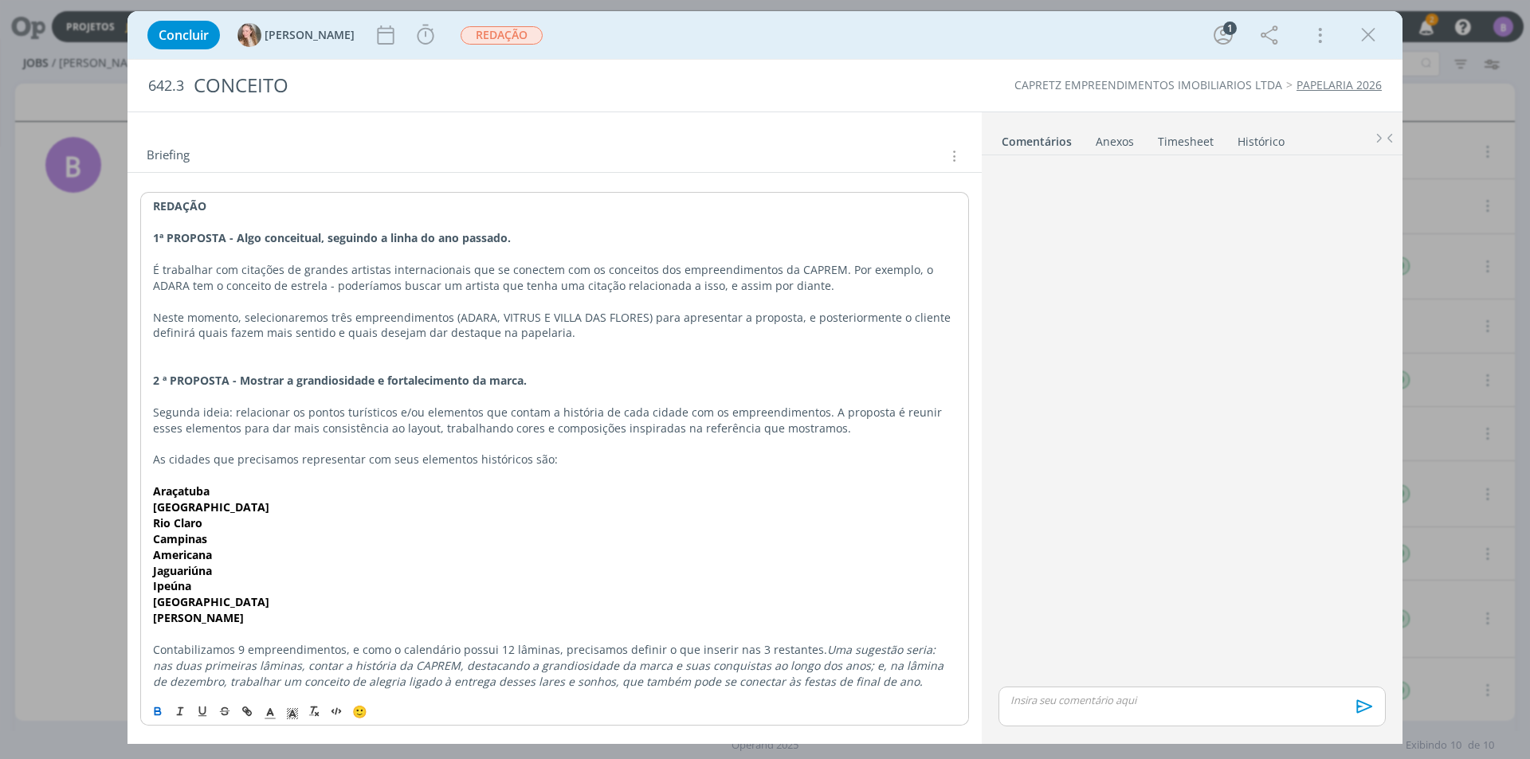
scroll to position [0, 0]
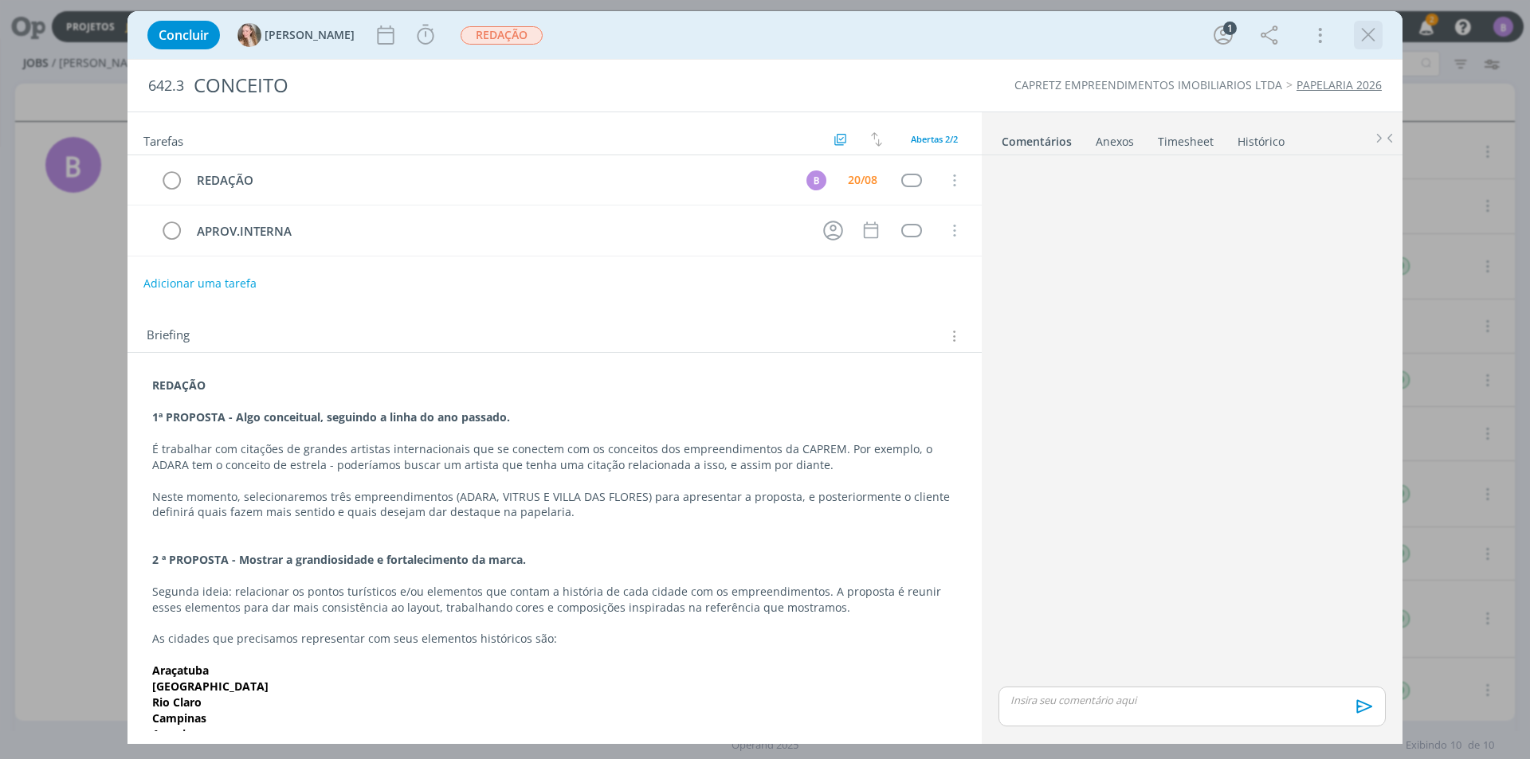
click at [1366, 42] on icon "dialog" at bounding box center [1368, 35] width 24 height 24
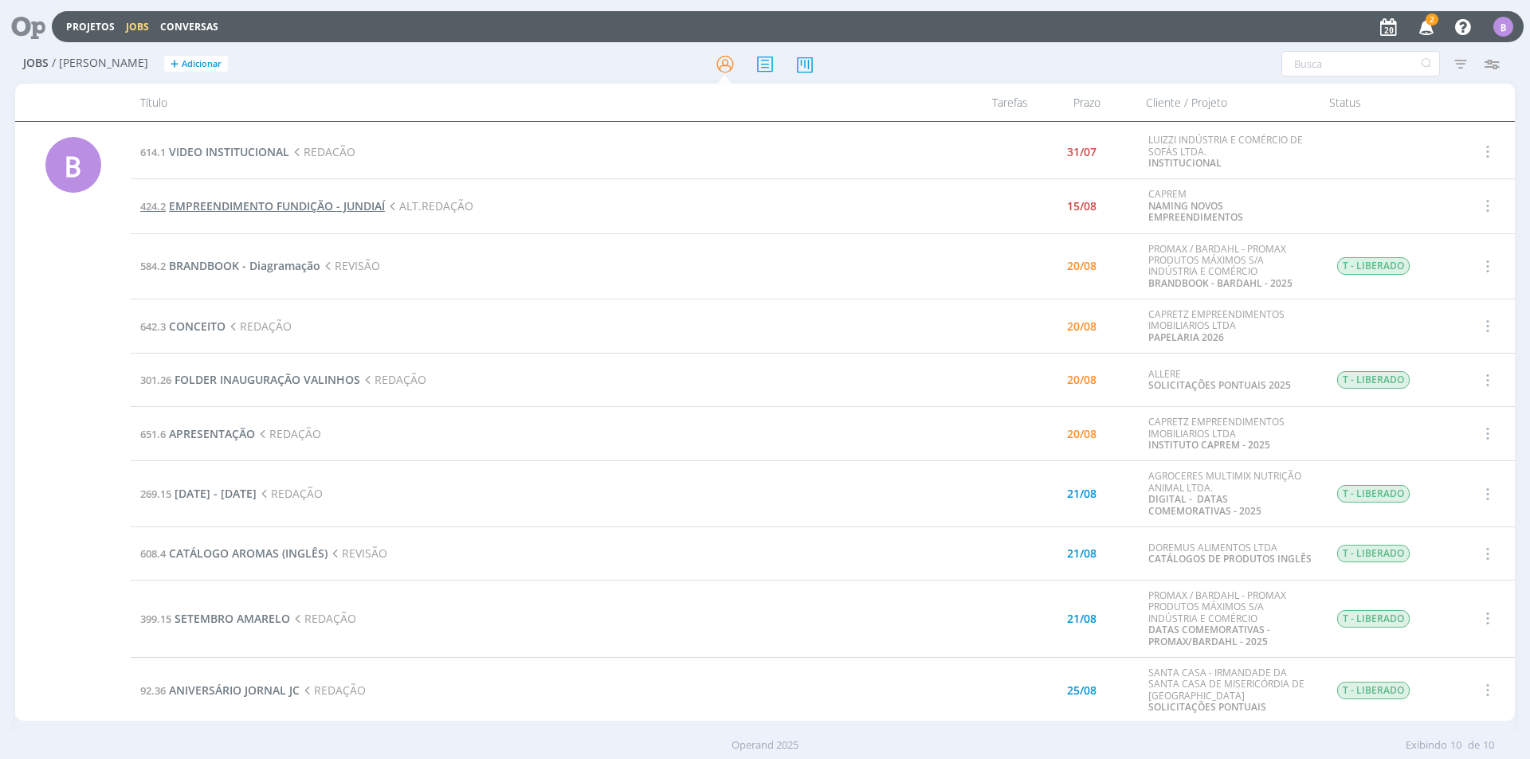
click at [237, 206] on span "EMPREENDIMENTO FUNDIÇÃO - JUNDIAÍ" at bounding box center [277, 205] width 216 height 15
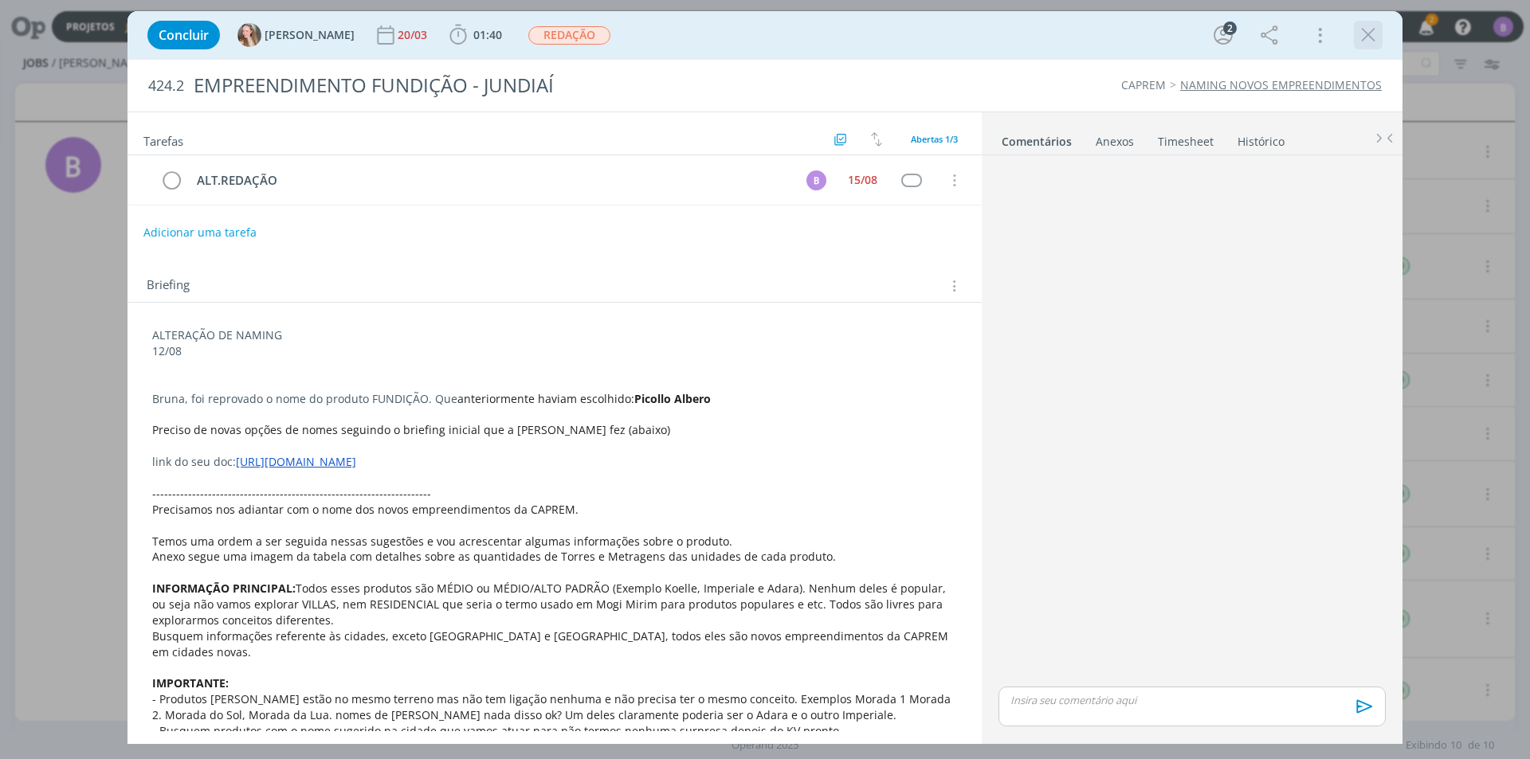
click at [1371, 37] on icon "dialog" at bounding box center [1368, 35] width 24 height 24
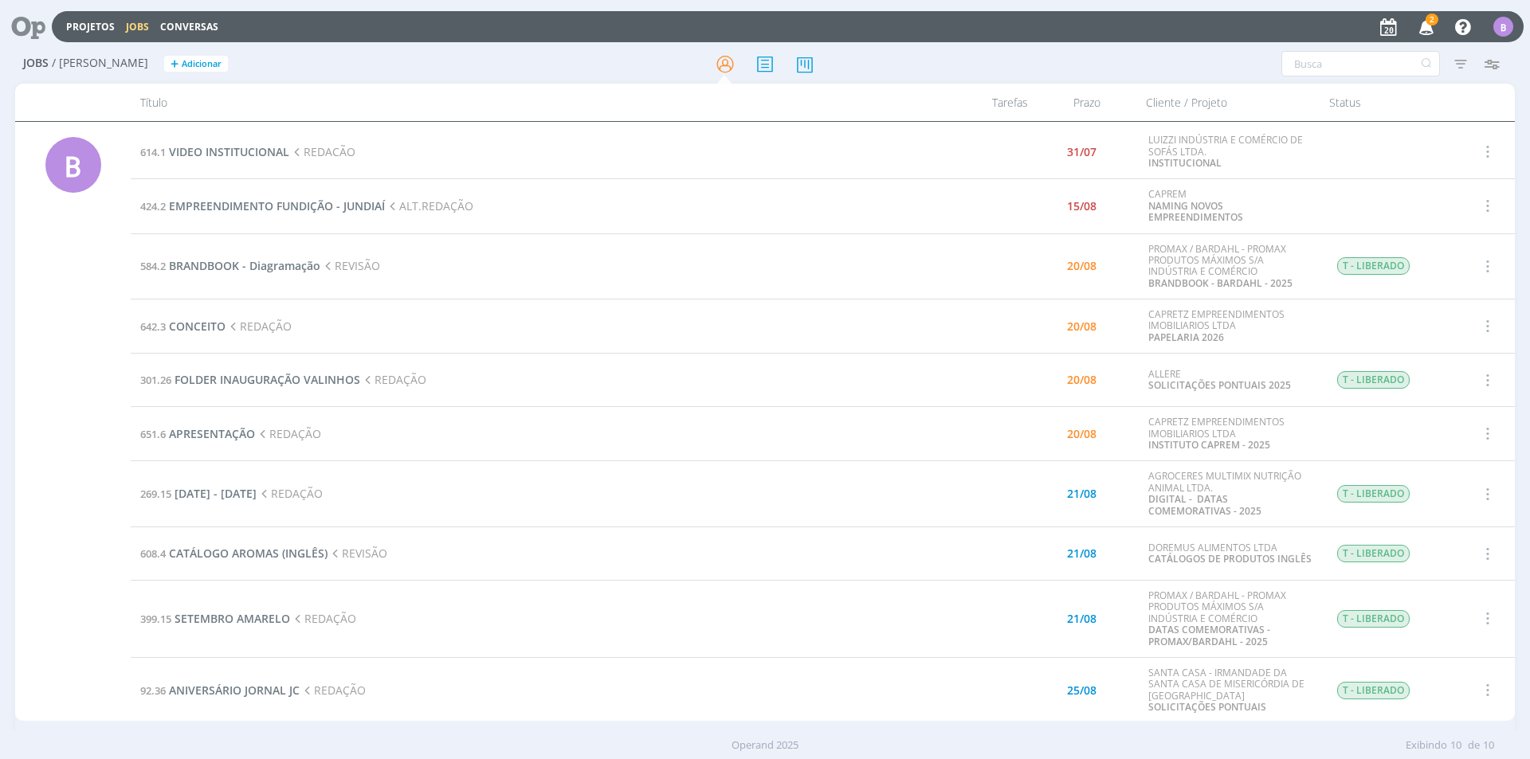
scroll to position [22, 0]
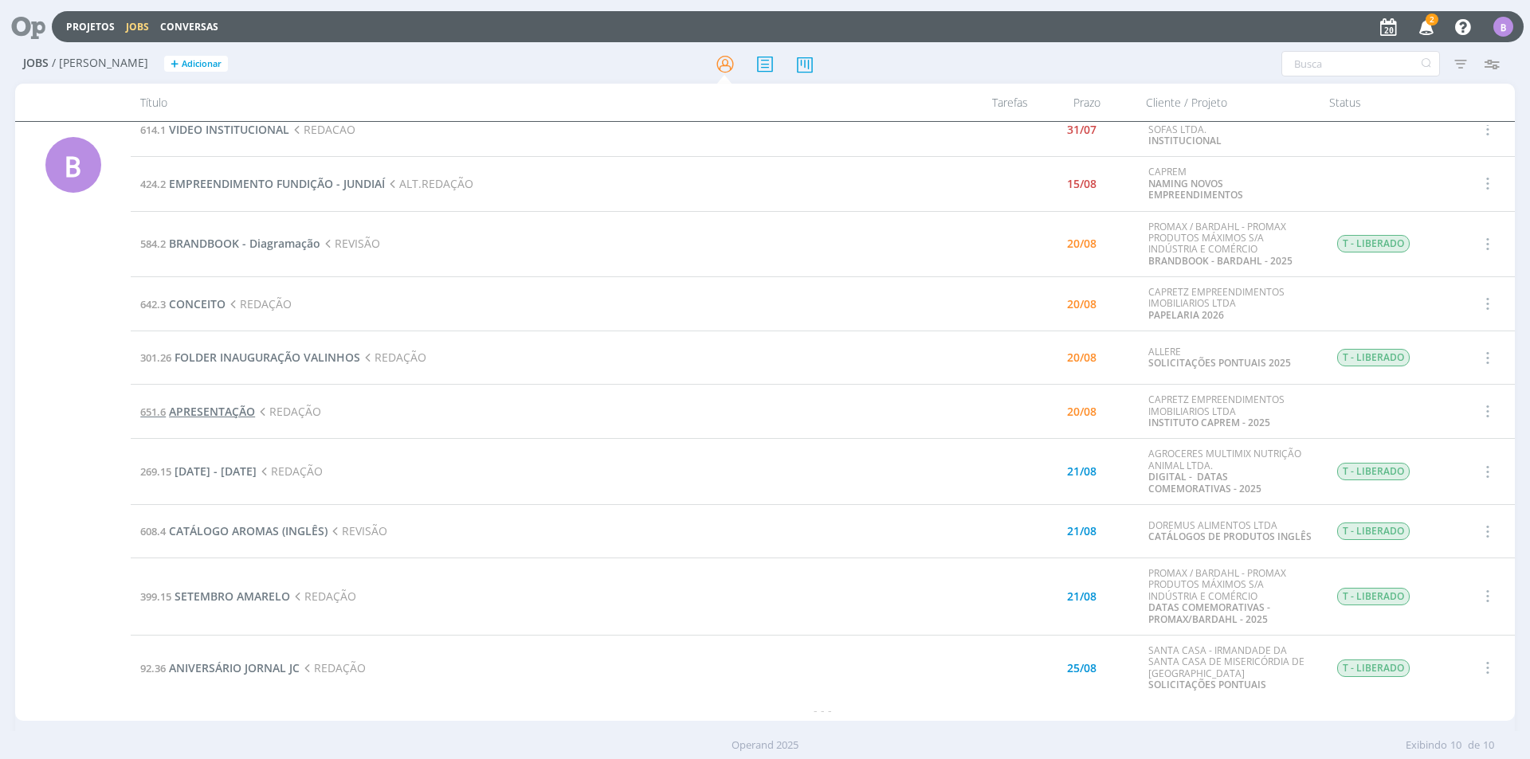
click at [196, 414] on span "APRESENTAÇÃO" at bounding box center [212, 411] width 86 height 15
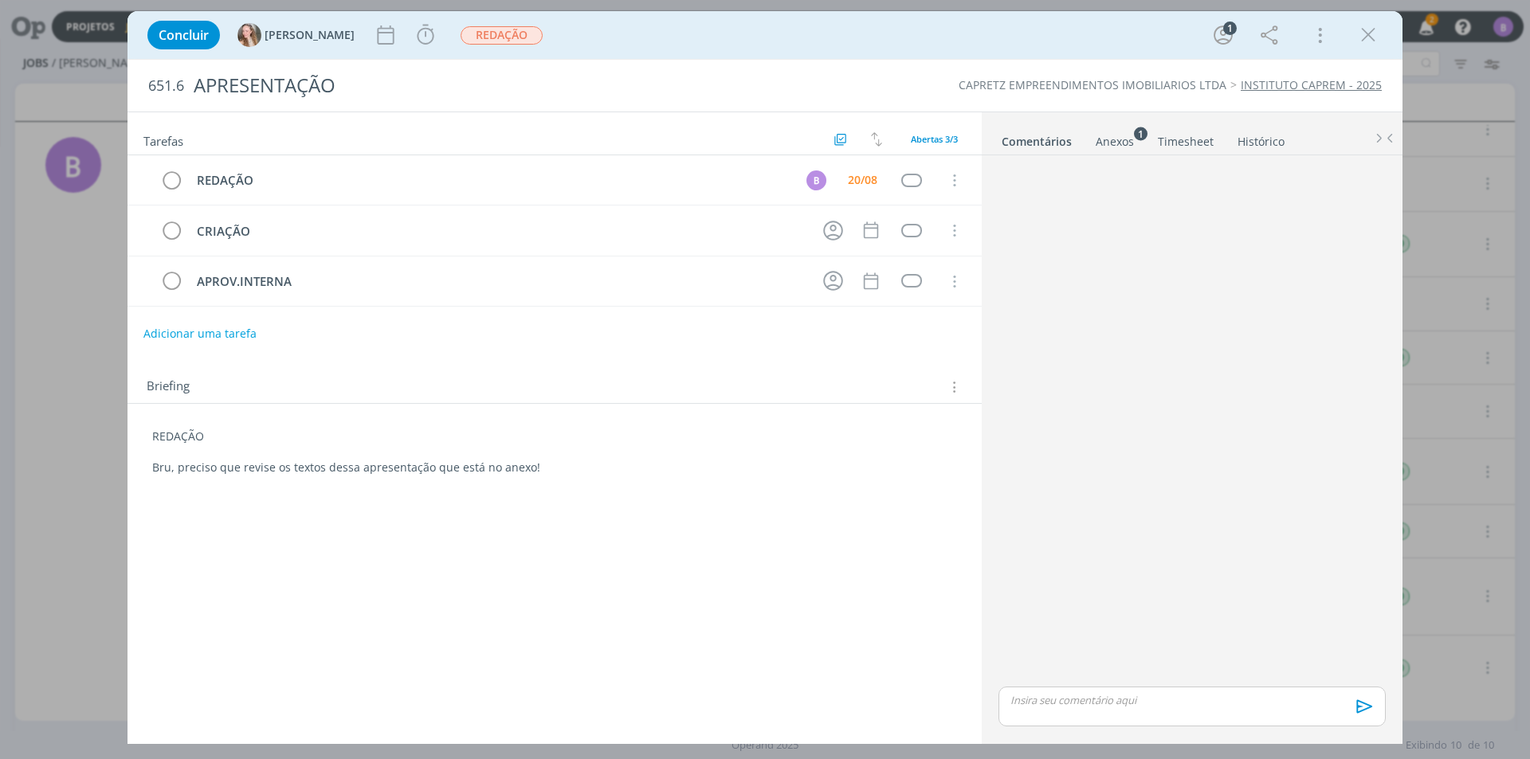
click at [1111, 140] on div "Anexos 1" at bounding box center [1115, 142] width 38 height 16
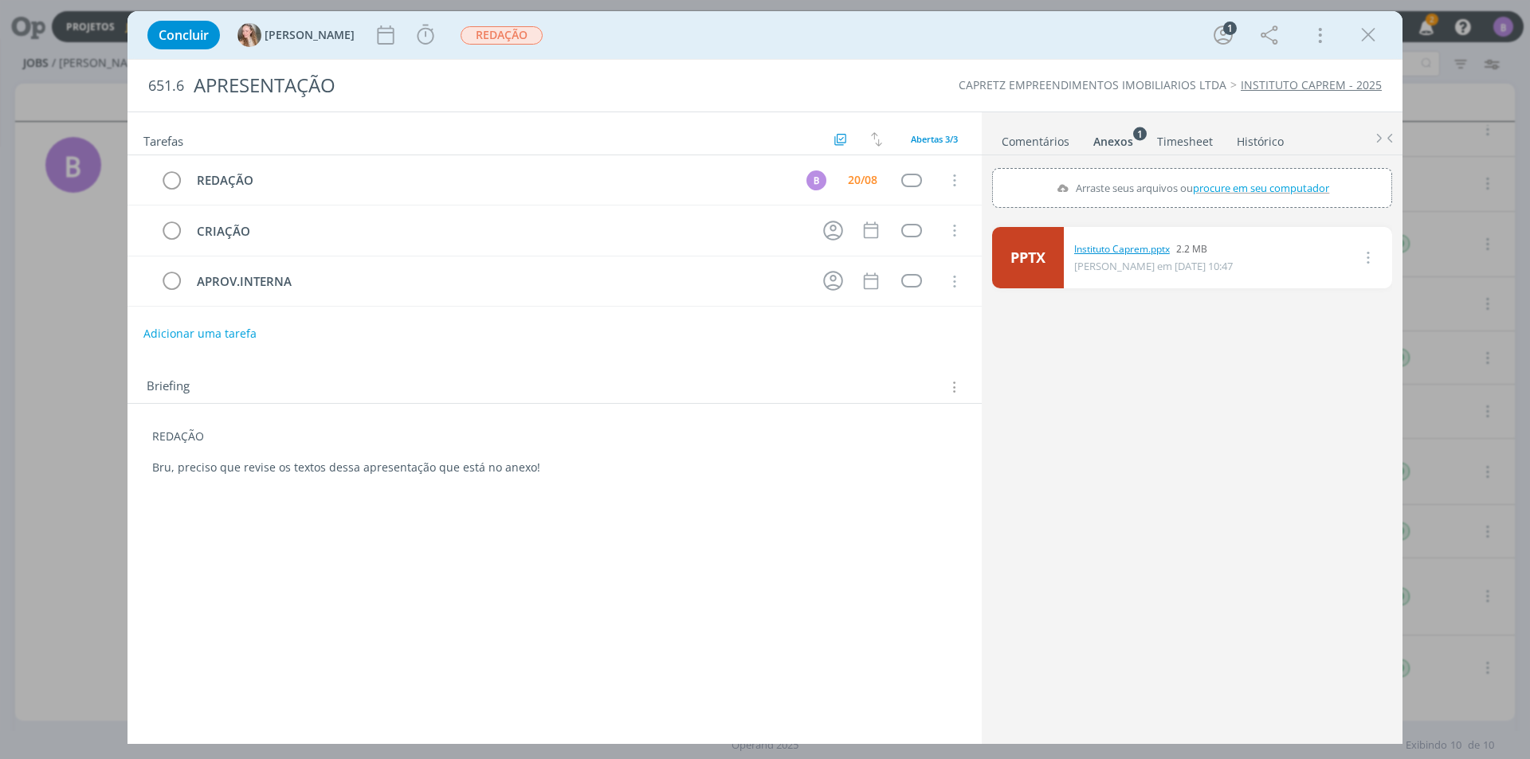
click at [1137, 249] on link "Instituto Caprem.pptx" at bounding box center [1122, 249] width 96 height 14
click at [1380, 43] on div "dialog" at bounding box center [1368, 35] width 29 height 29
click at [1375, 38] on icon "dialog" at bounding box center [1368, 35] width 24 height 24
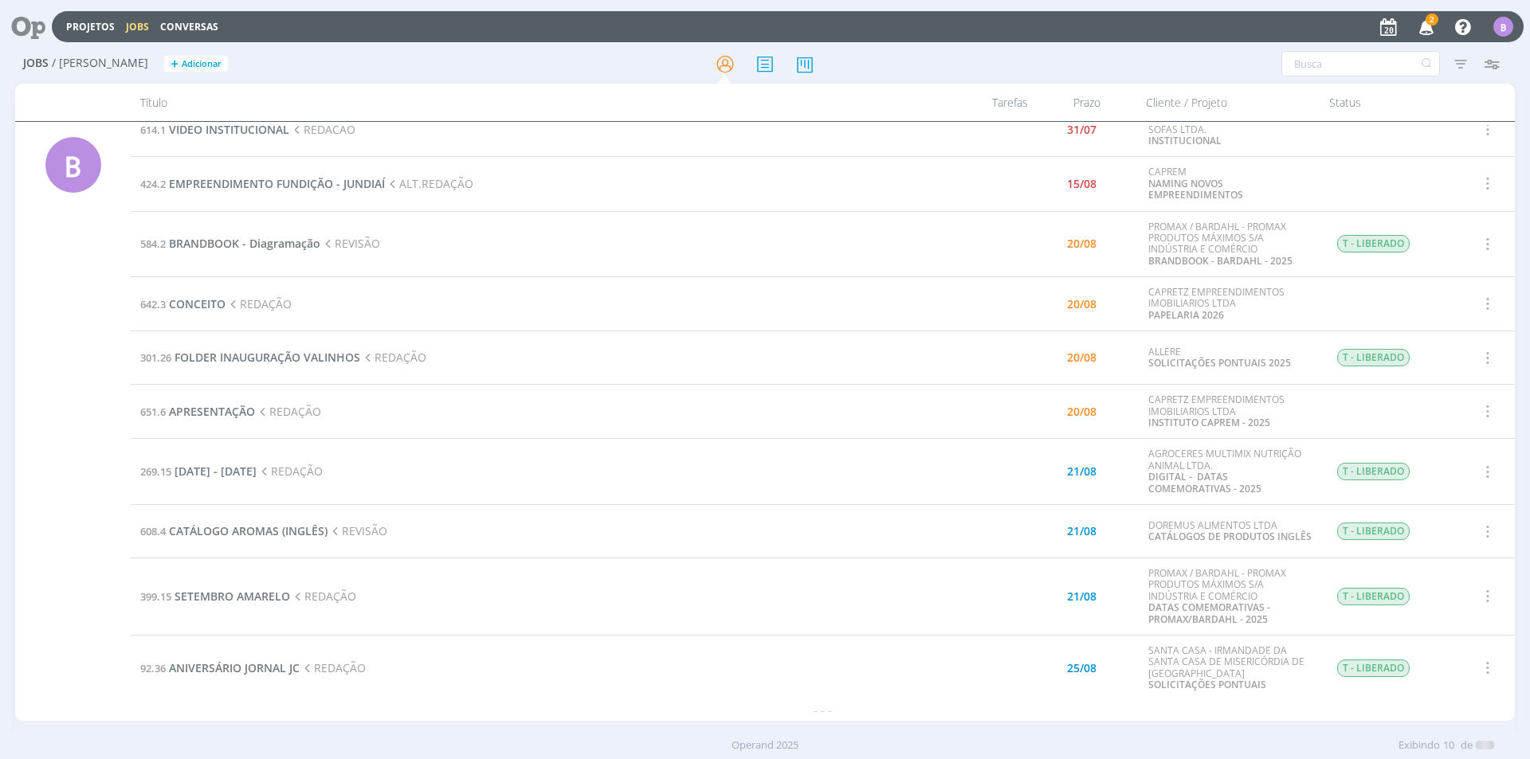
click at [1424, 27] on div at bounding box center [765, 379] width 1530 height 759
click at [1429, 27] on icon "button" at bounding box center [1427, 26] width 28 height 27
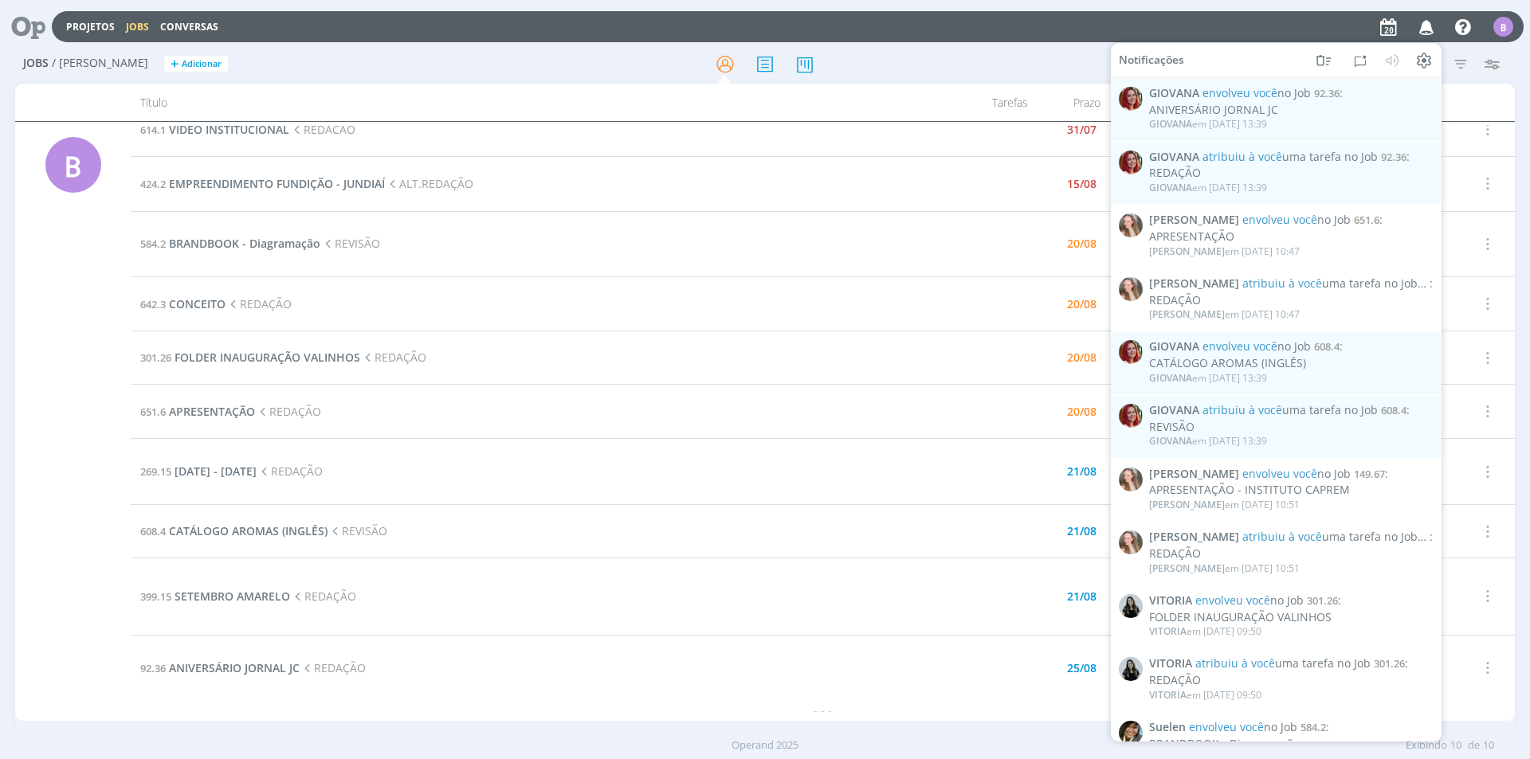
click at [1428, 32] on icon "button" at bounding box center [1427, 26] width 28 height 27
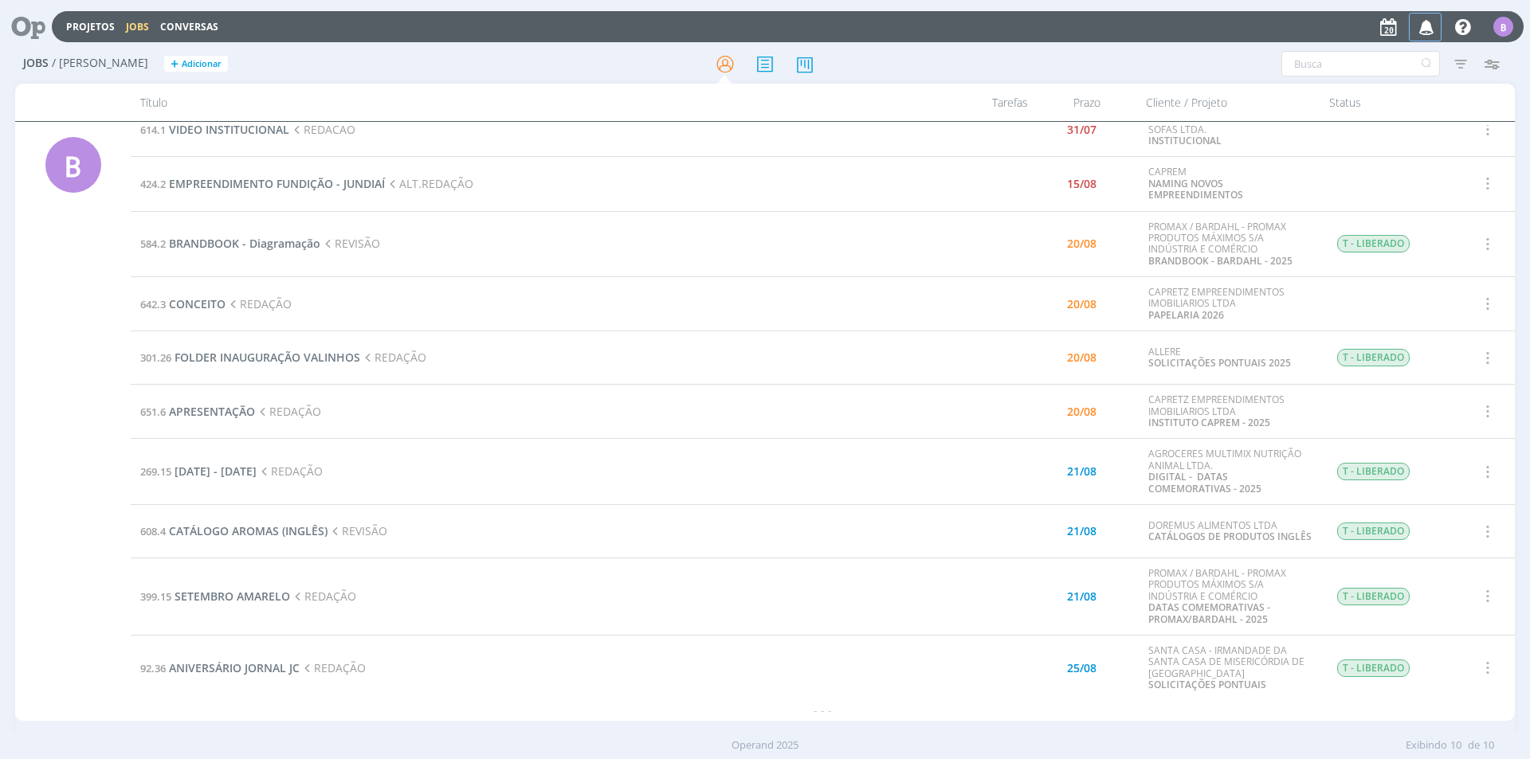
scroll to position [0, 0]
